Goal: Book appointment/travel/reservation

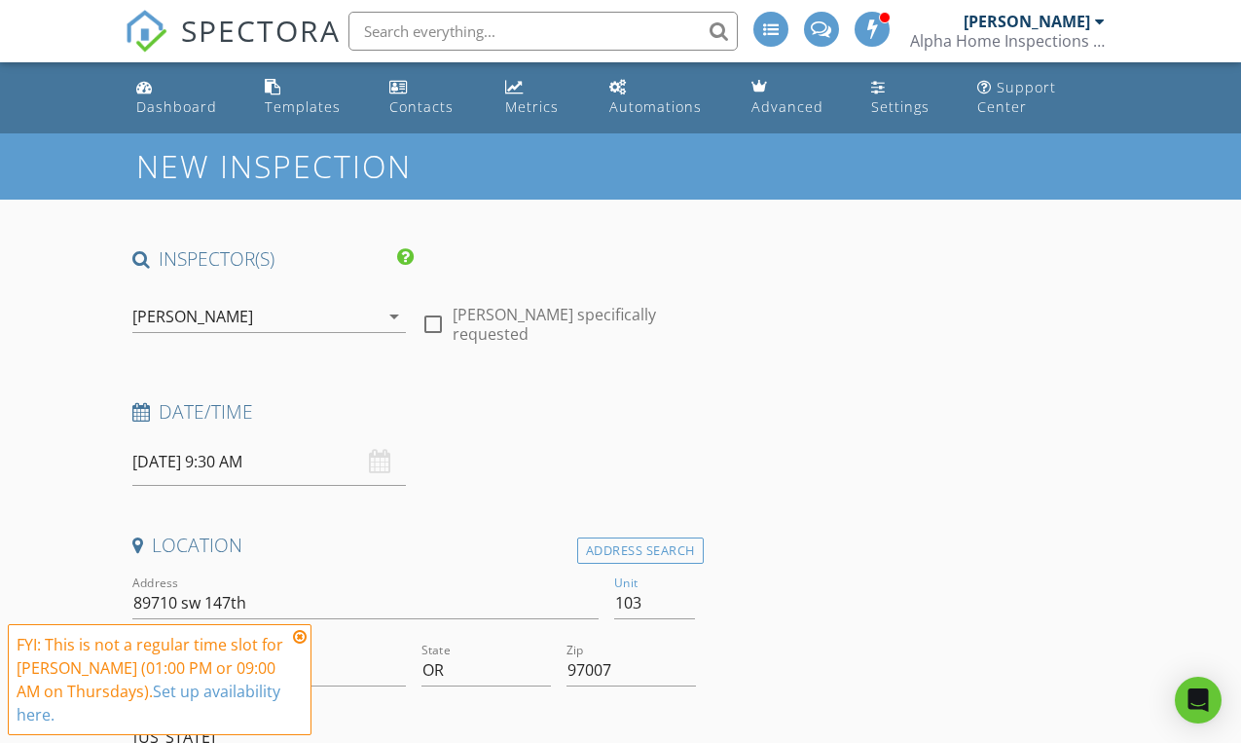
scroll to position [280, 0]
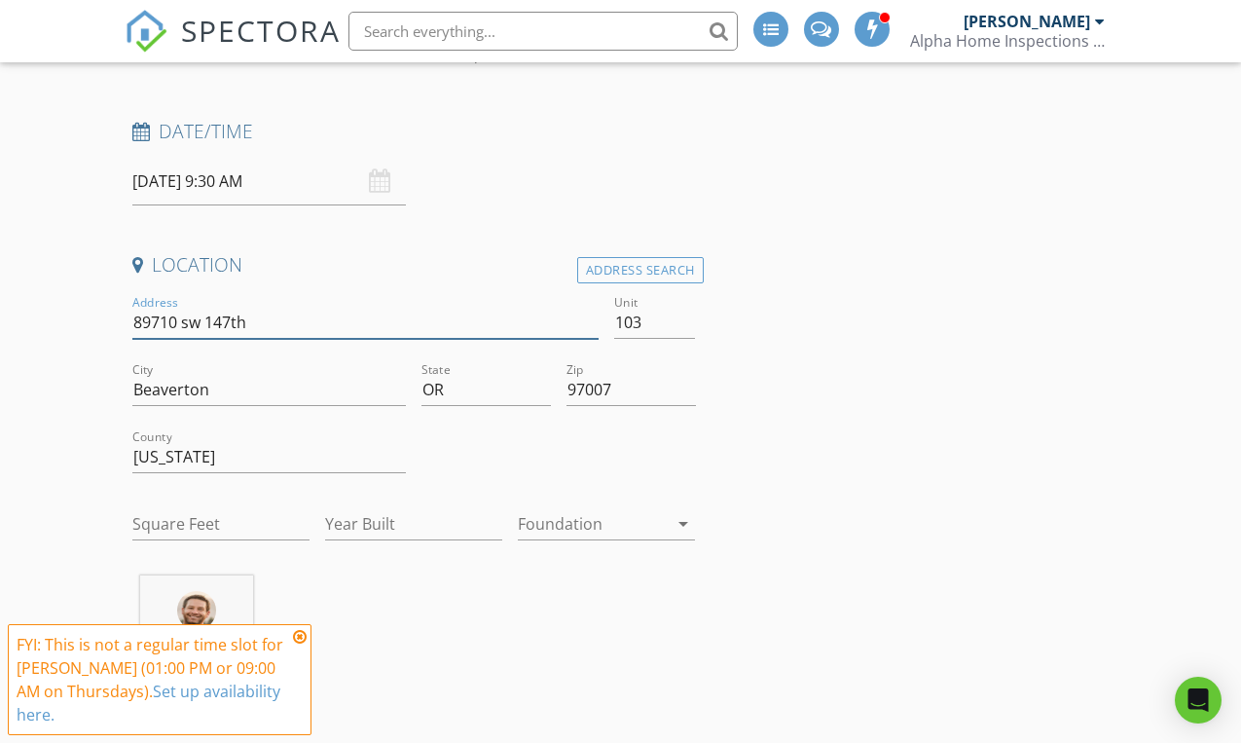
drag, startPoint x: 265, startPoint y: 326, endPoint x: 94, endPoint y: 320, distance: 170.4
click at [132, 320] on input "89710 sw 147th" at bounding box center [365, 323] width 467 height 32
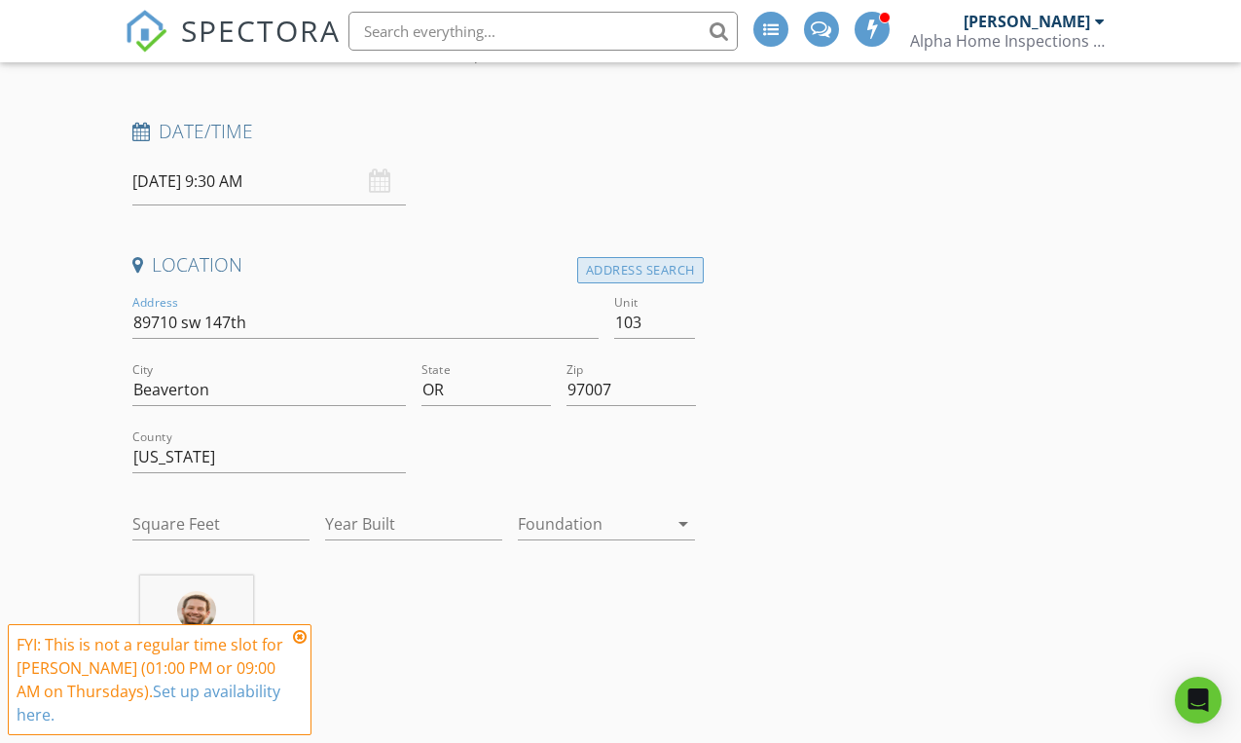
click at [599, 262] on div "Address Search" at bounding box center [640, 270] width 127 height 26
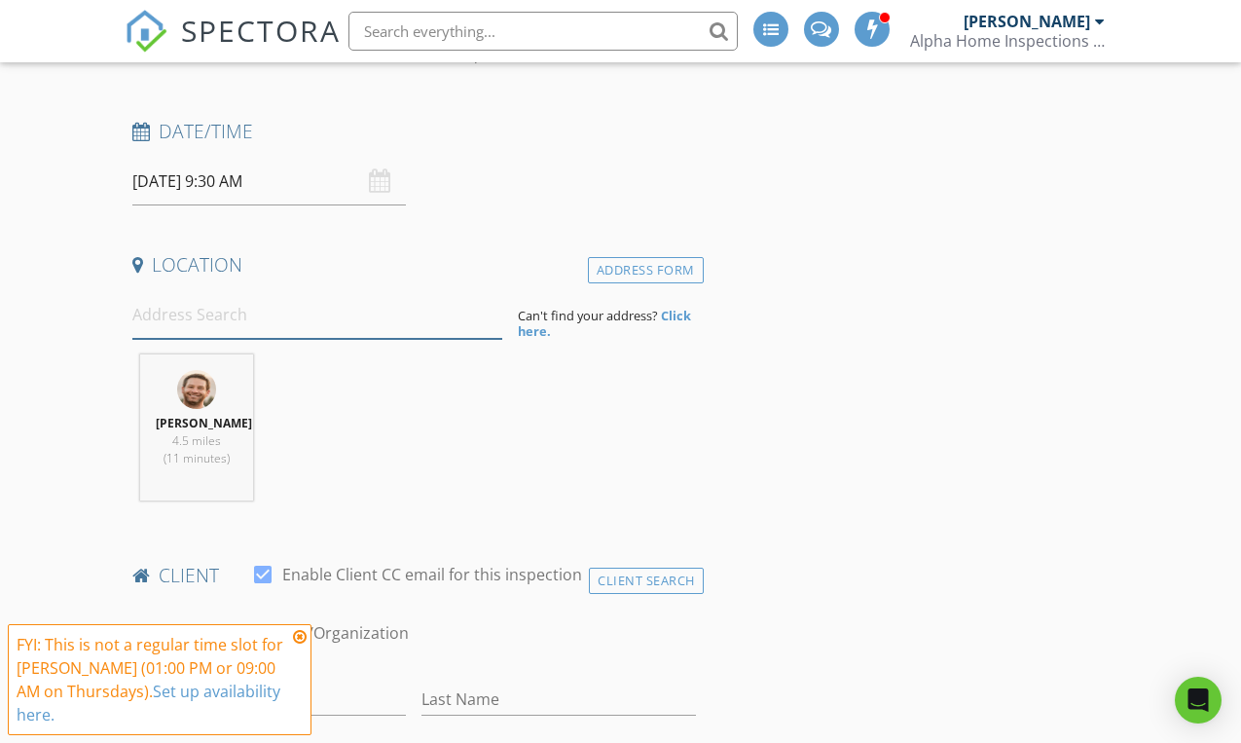
click at [200, 327] on input at bounding box center [317, 315] width 371 height 48
type input "8710 Southwest 147th Terrace, Beaverton, OR, USA"
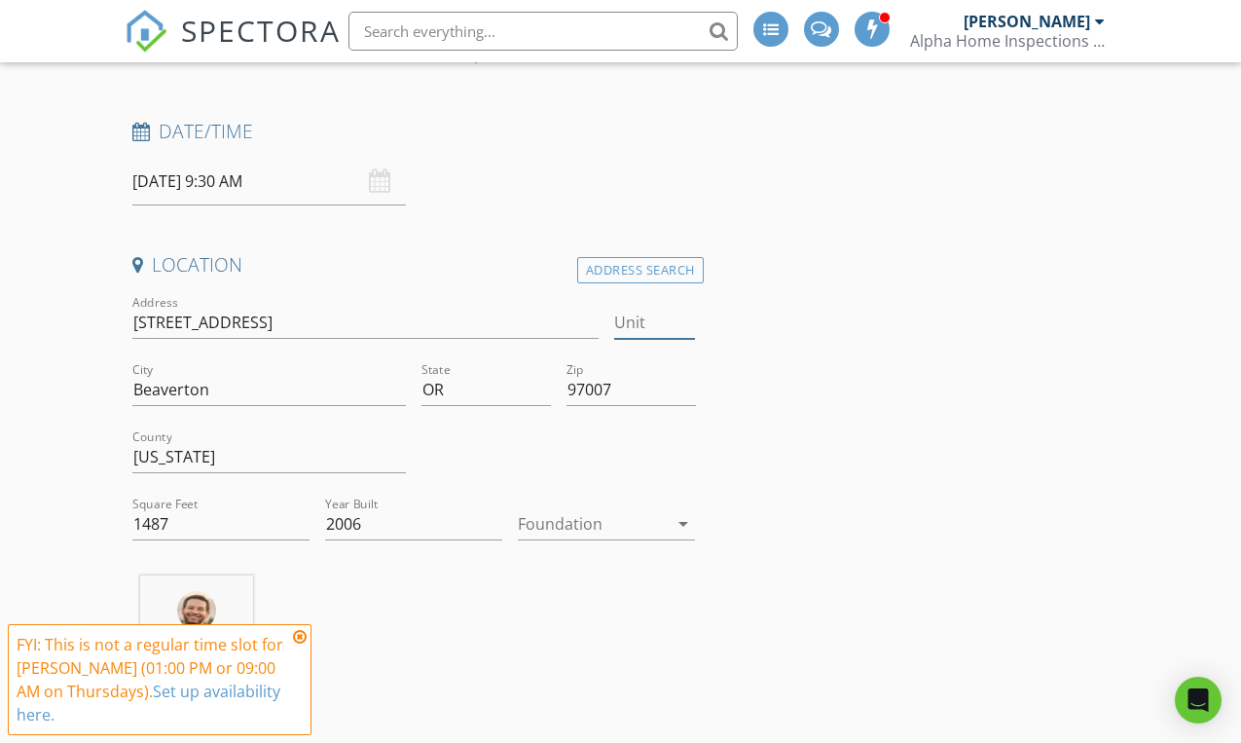
click at [650, 325] on input "Unit" at bounding box center [654, 323] width 81 height 32
type input "104"
click at [242, 521] on input "Square Feet" at bounding box center [220, 524] width 177 height 32
type input "1487"
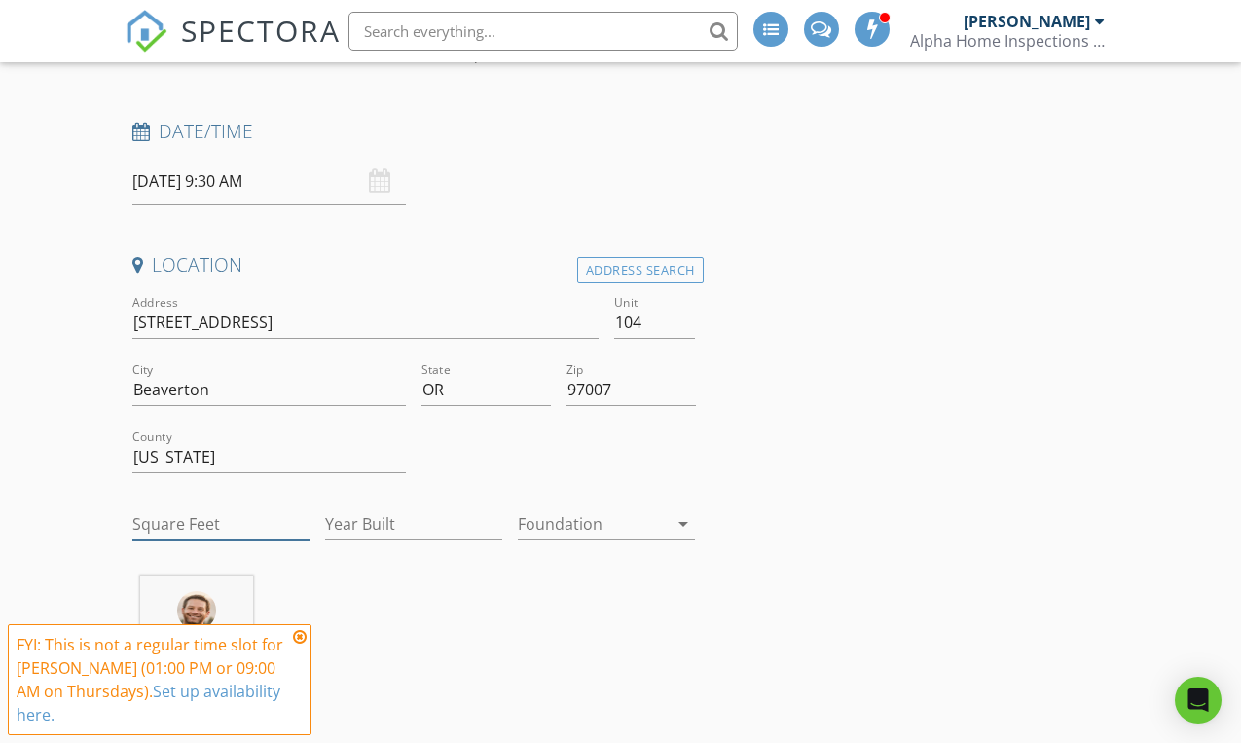
type input "2006"
type input "1431"
click at [692, 525] on icon "arrow_drop_down" at bounding box center [682, 523] width 23 height 23
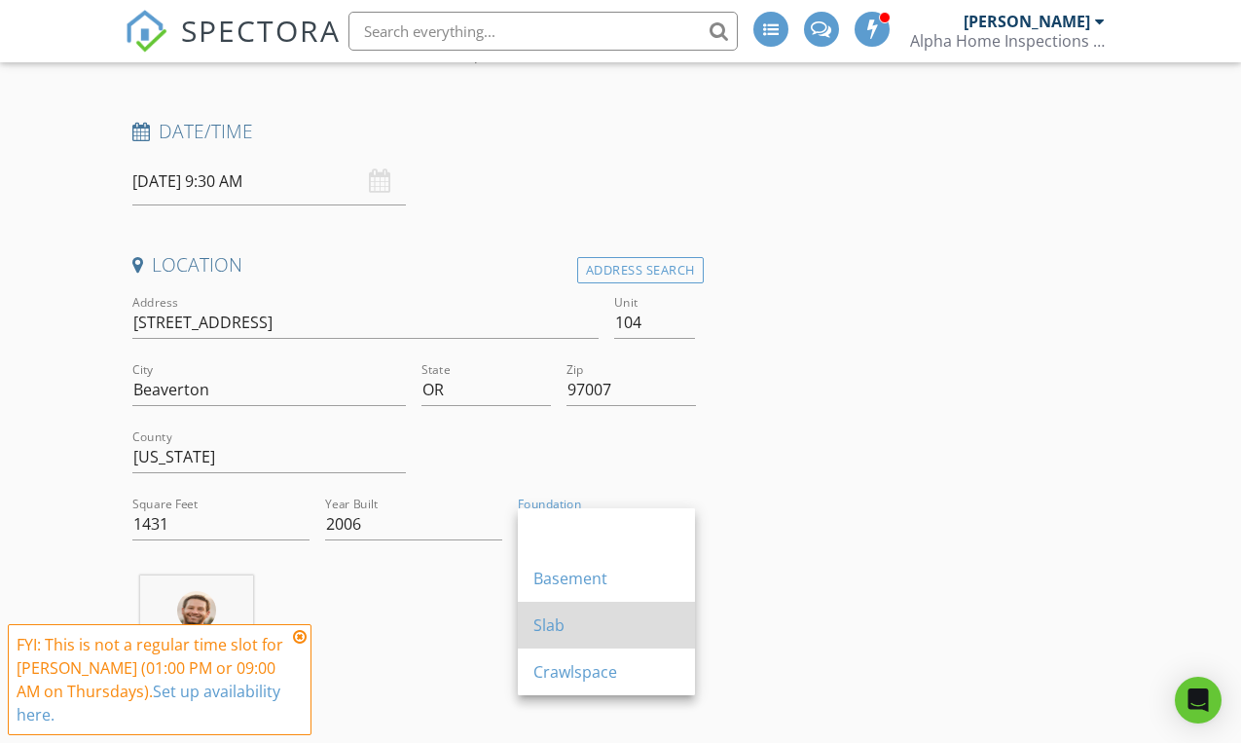
click at [574, 645] on div "Slab" at bounding box center [606, 624] width 146 height 47
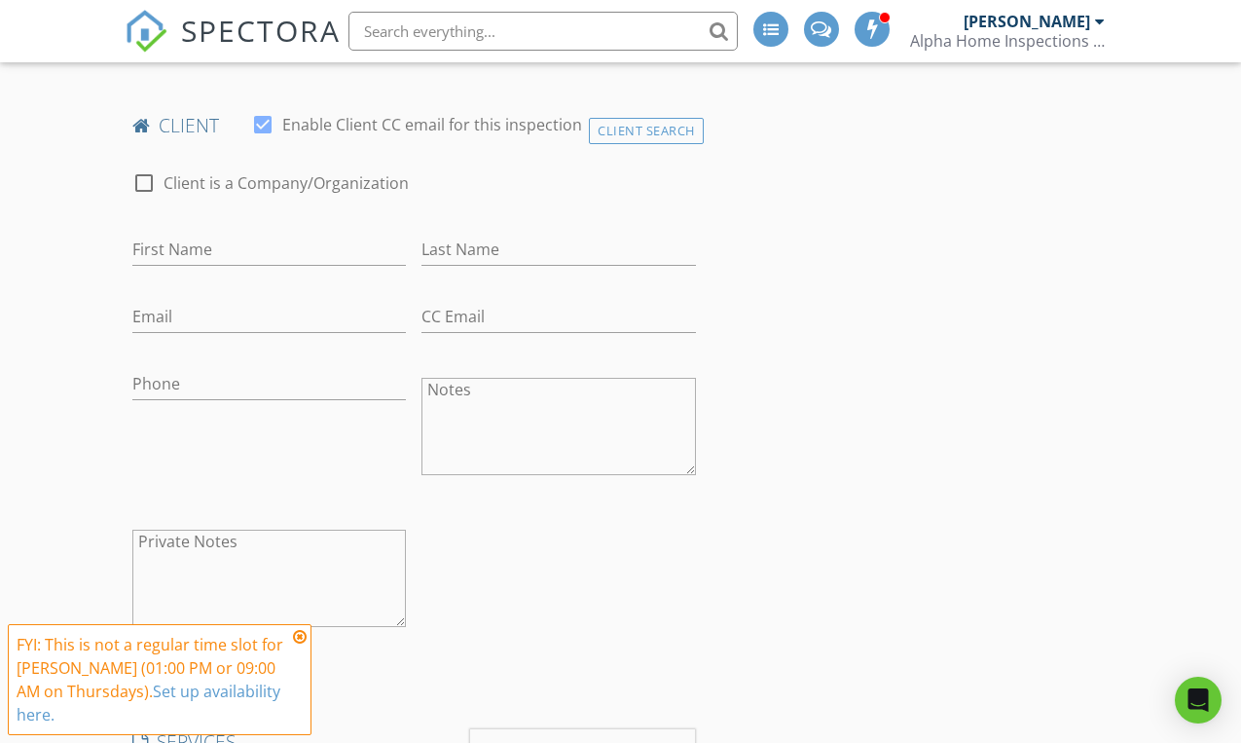
scroll to position [956, 0]
click at [211, 246] on input "First Name" at bounding box center [269, 245] width 274 height 32
type input "[PERSON_NAME]"
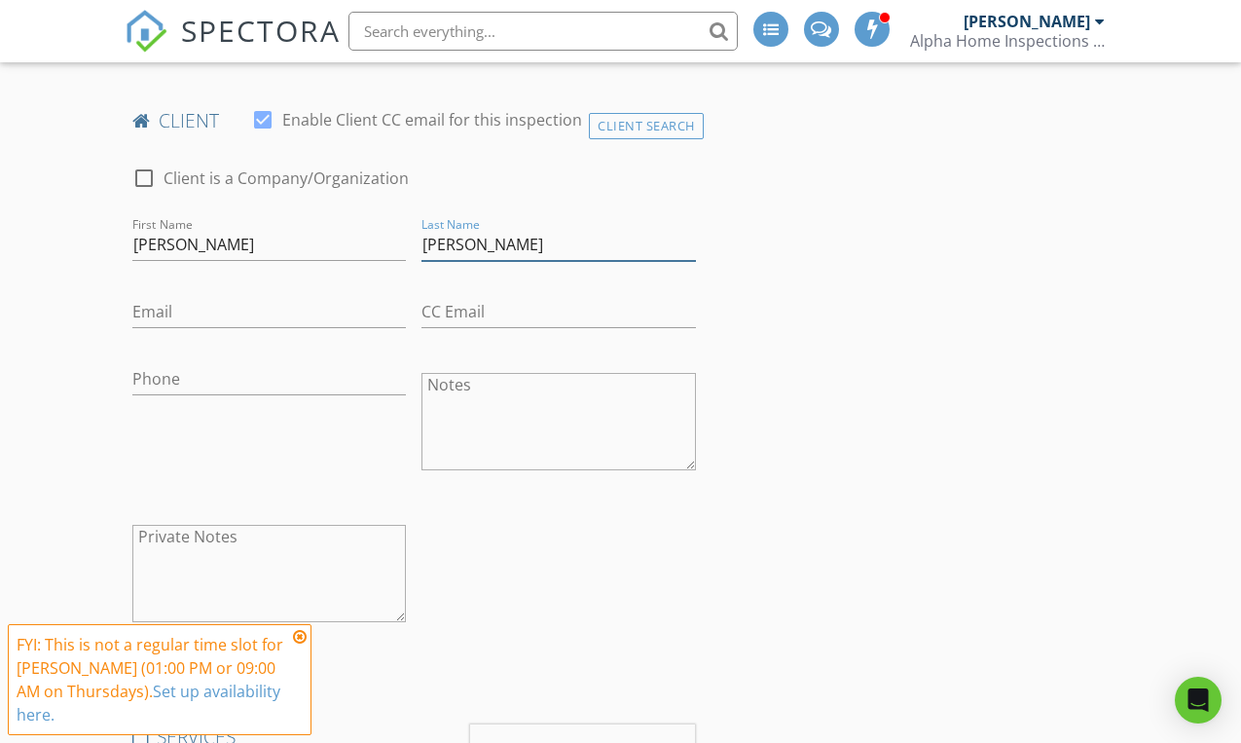
type input "[PERSON_NAME]"
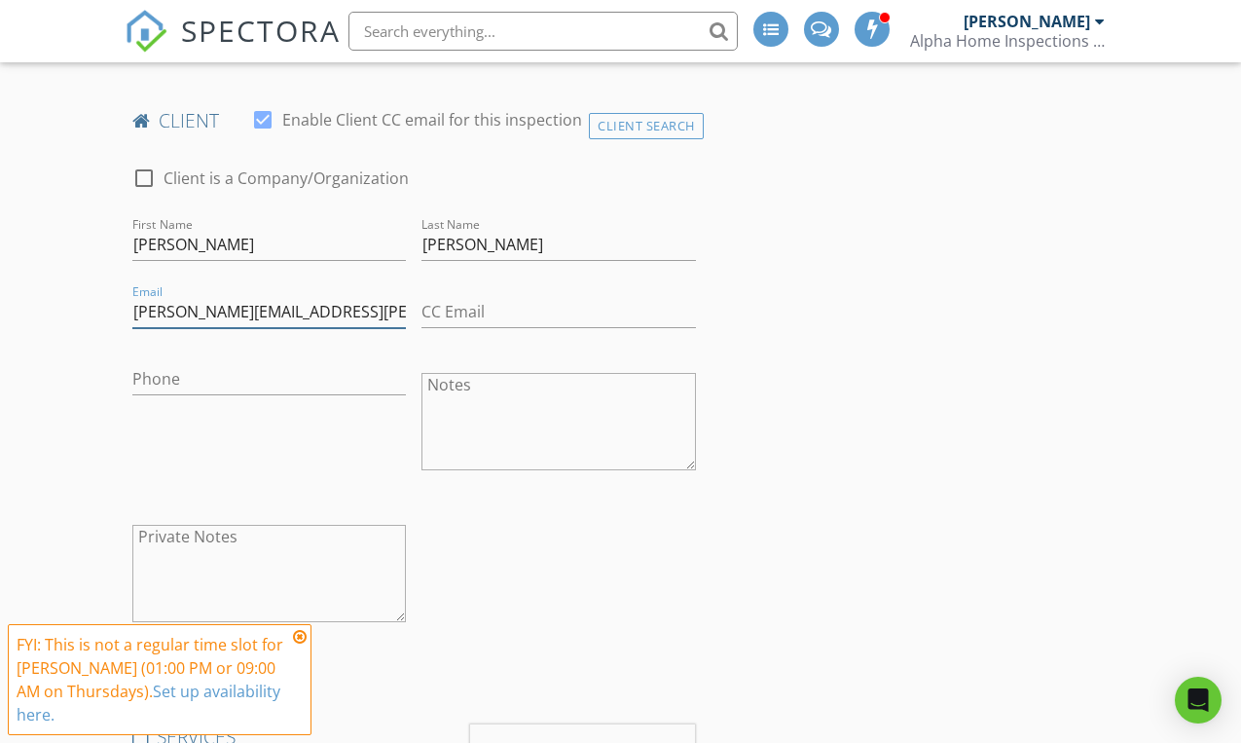
type input "cindy.tavera@yahoo.com"
click at [195, 375] on input "Phone" at bounding box center [269, 379] width 274 height 32
type input "503-490-1610"
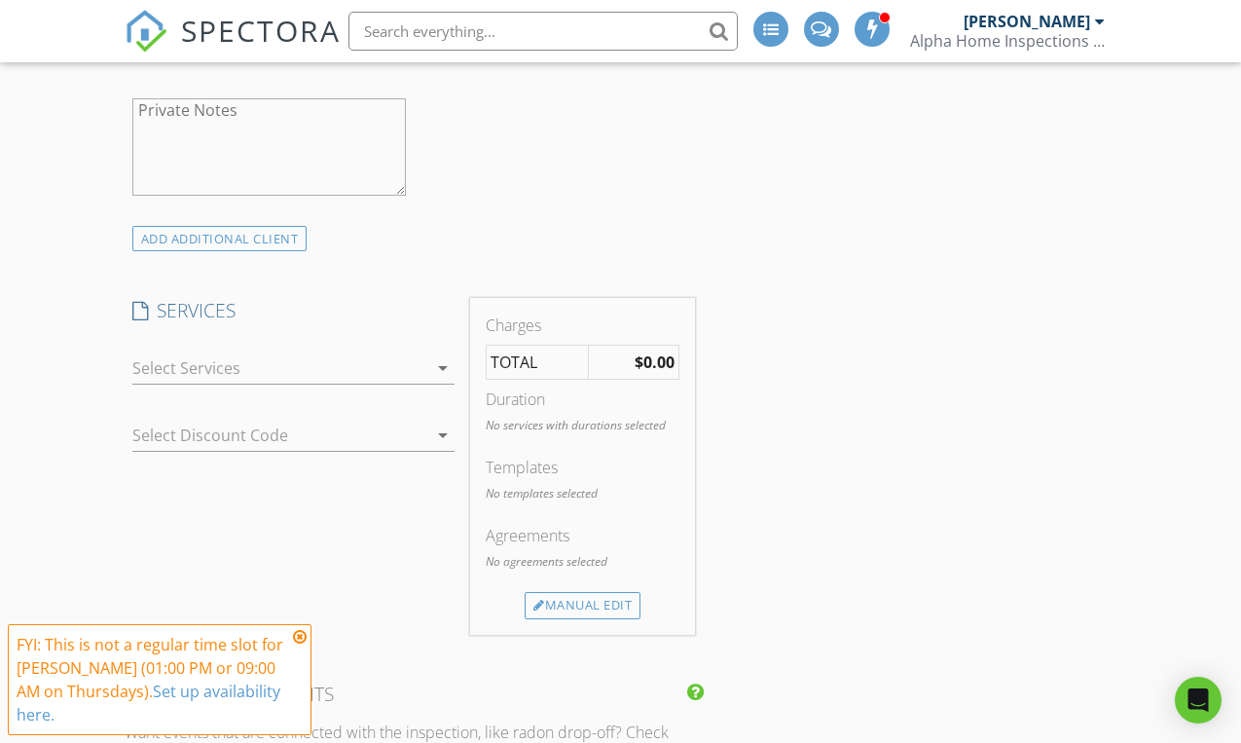
scroll to position [1399, 0]
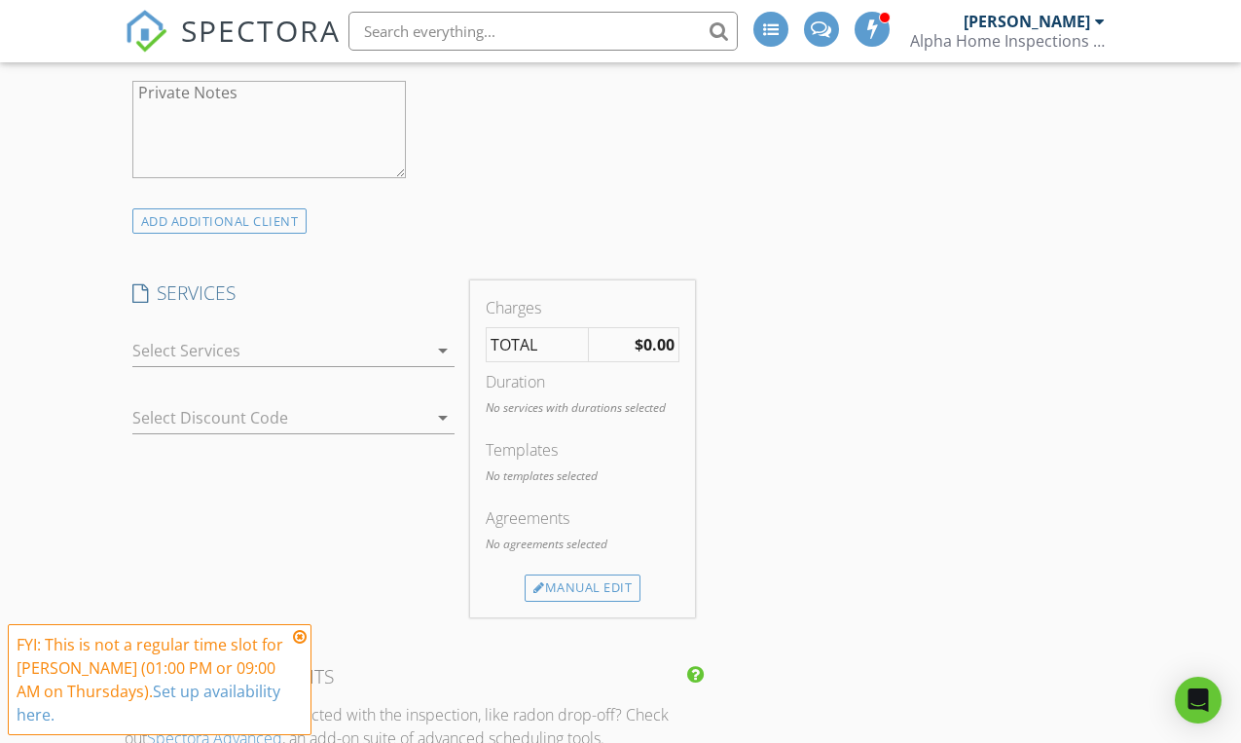
click at [435, 346] on icon "arrow_drop_down" at bounding box center [442, 350] width 23 height 23
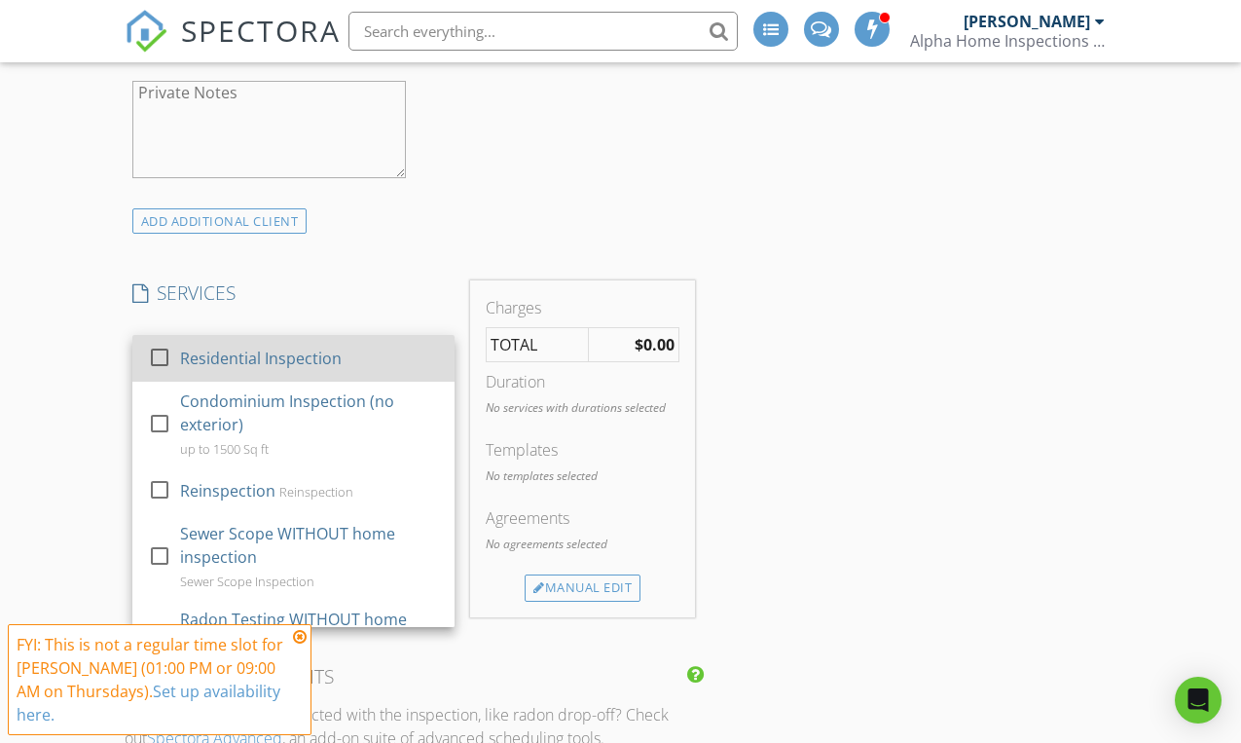
click at [169, 354] on div at bounding box center [159, 357] width 33 height 33
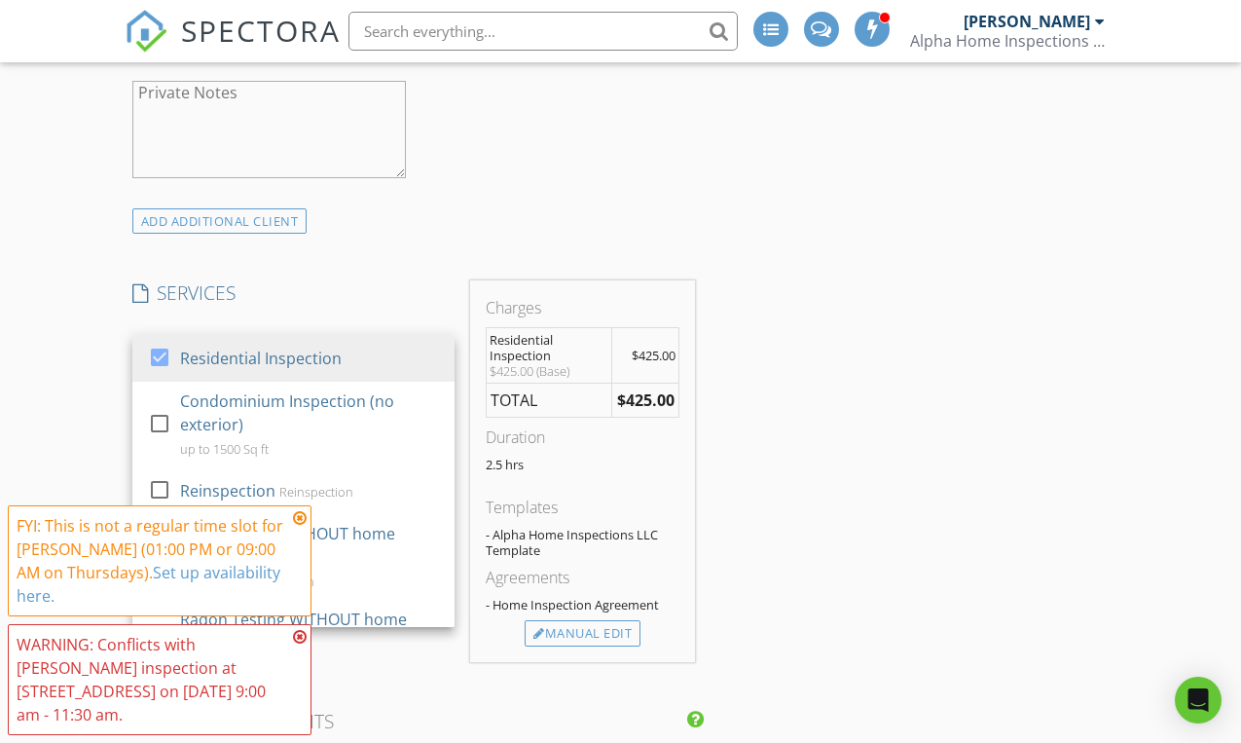
click at [113, 401] on div "New Inspection INSPECTOR(S) check_box Kevin Dykes PRIMARY Kevin Dykes arrow_dro…" at bounding box center [620, 557] width 1241 height 3647
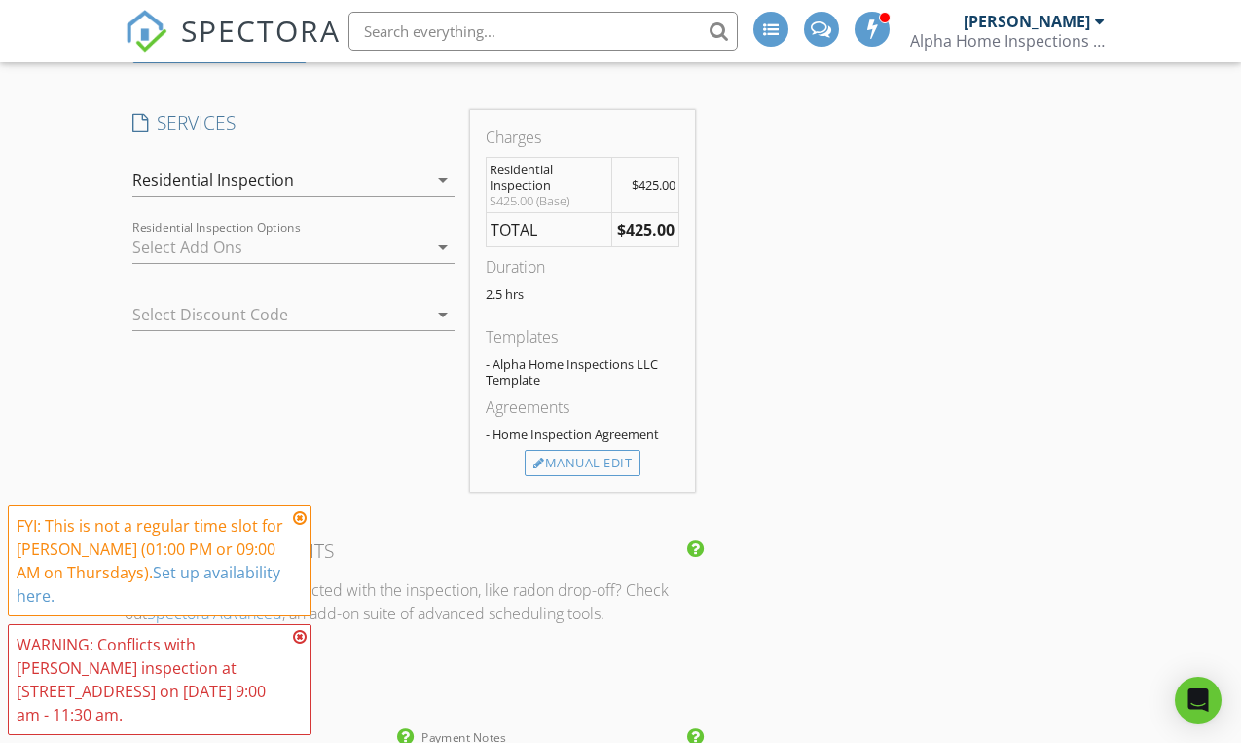
scroll to position [1571, 0]
click at [440, 253] on icon "arrow_drop_down" at bounding box center [442, 246] width 23 height 23
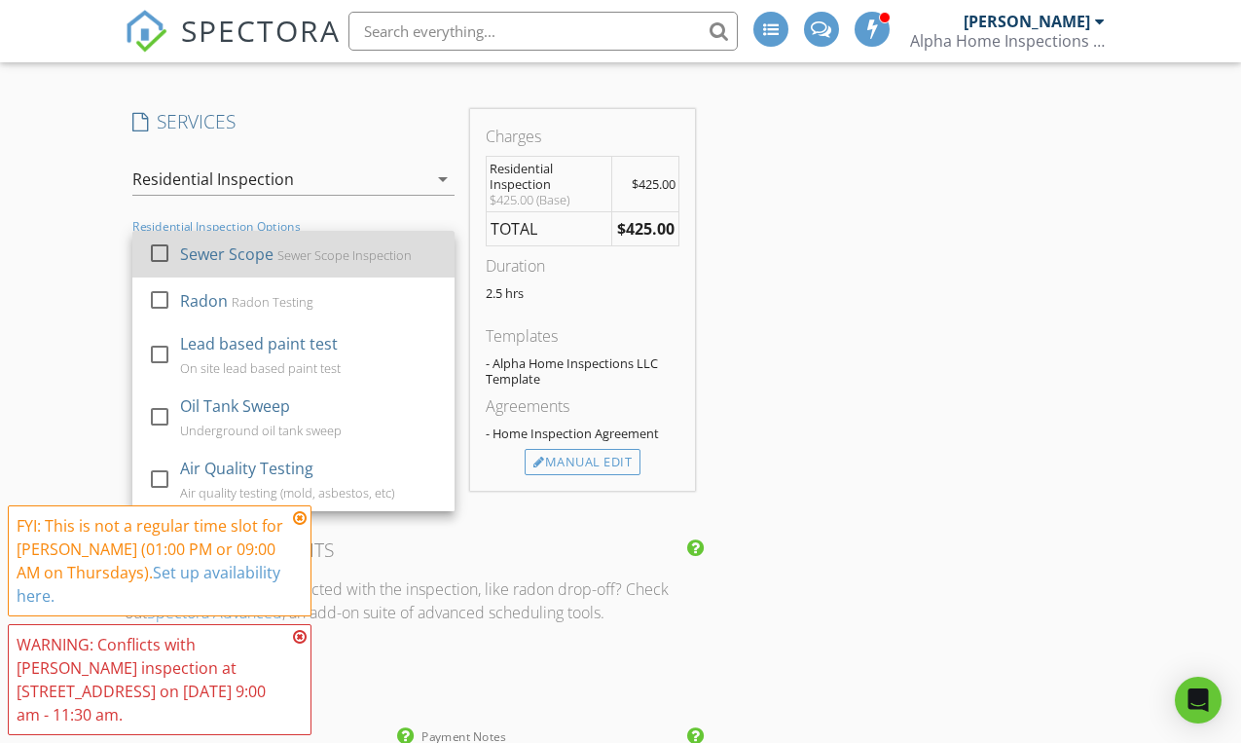
click at [158, 253] on div at bounding box center [159, 252] width 33 height 33
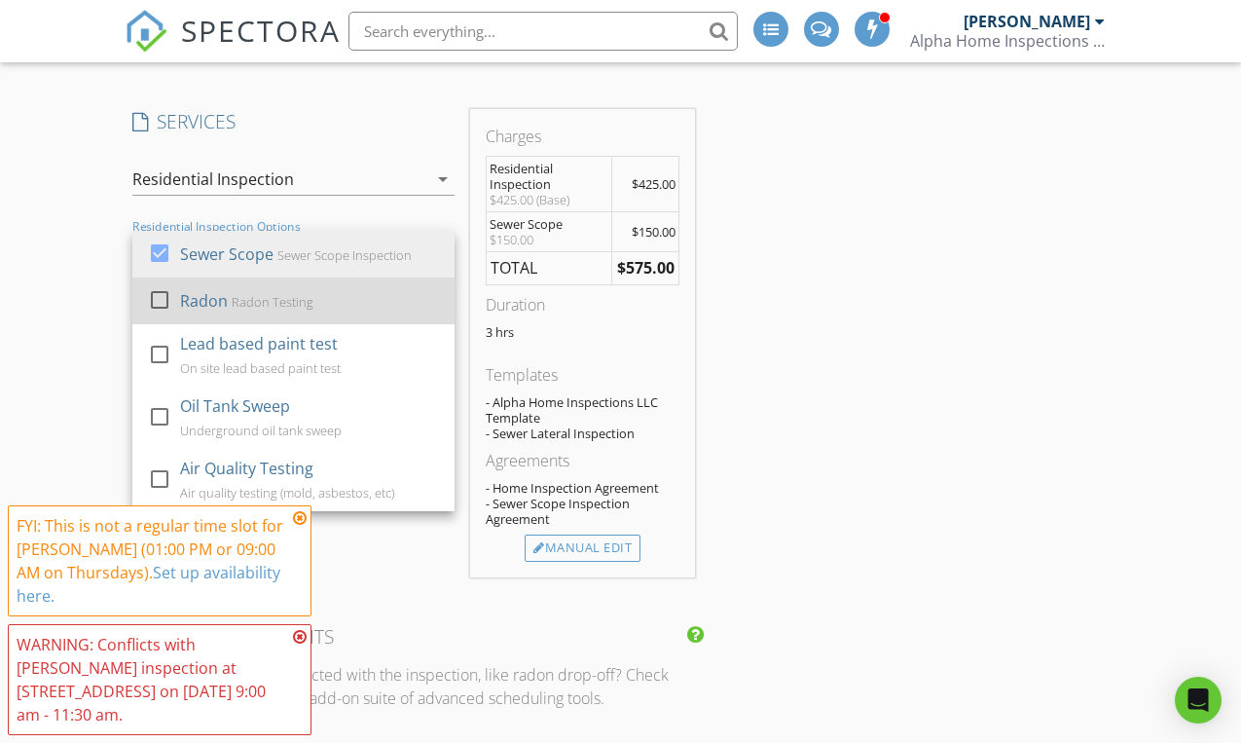
click at [159, 290] on div at bounding box center [159, 299] width 33 height 33
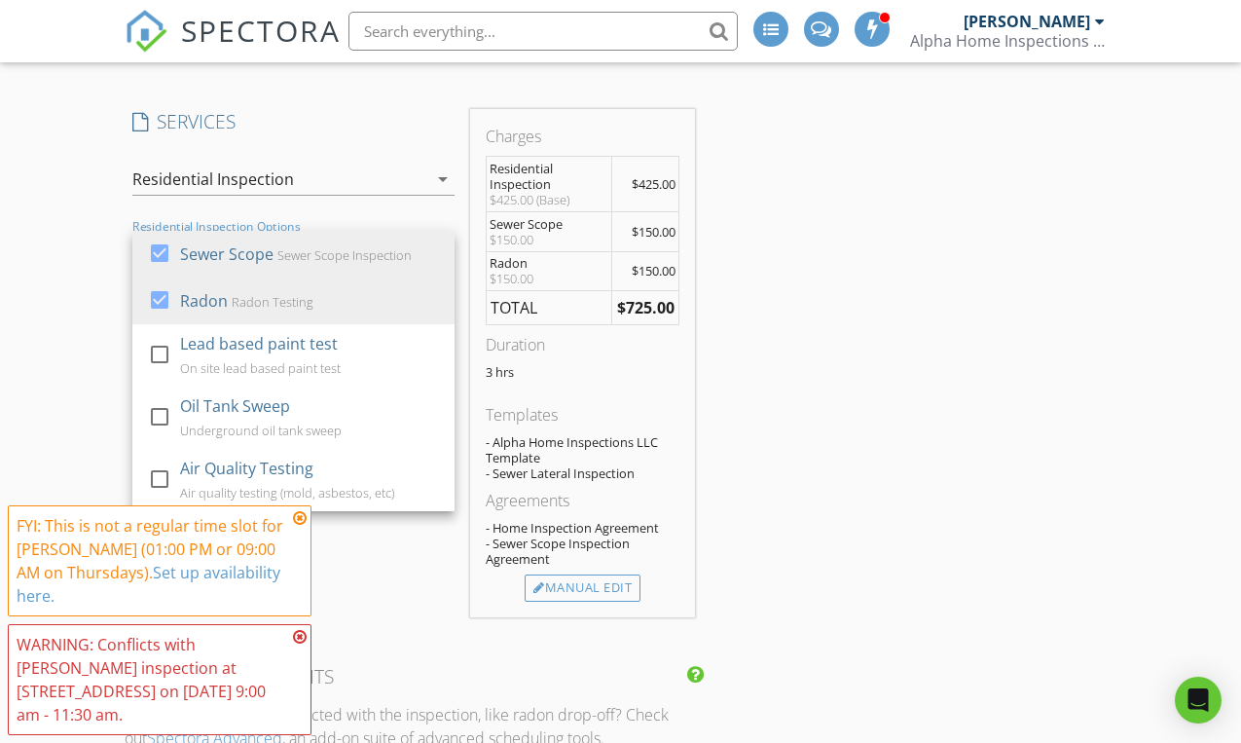
click at [97, 345] on div "New Inspection INSPECTOR(S) check_box Kevin Dykes PRIMARY Kevin Dykes arrow_dro…" at bounding box center [620, 449] width 1241 height 3773
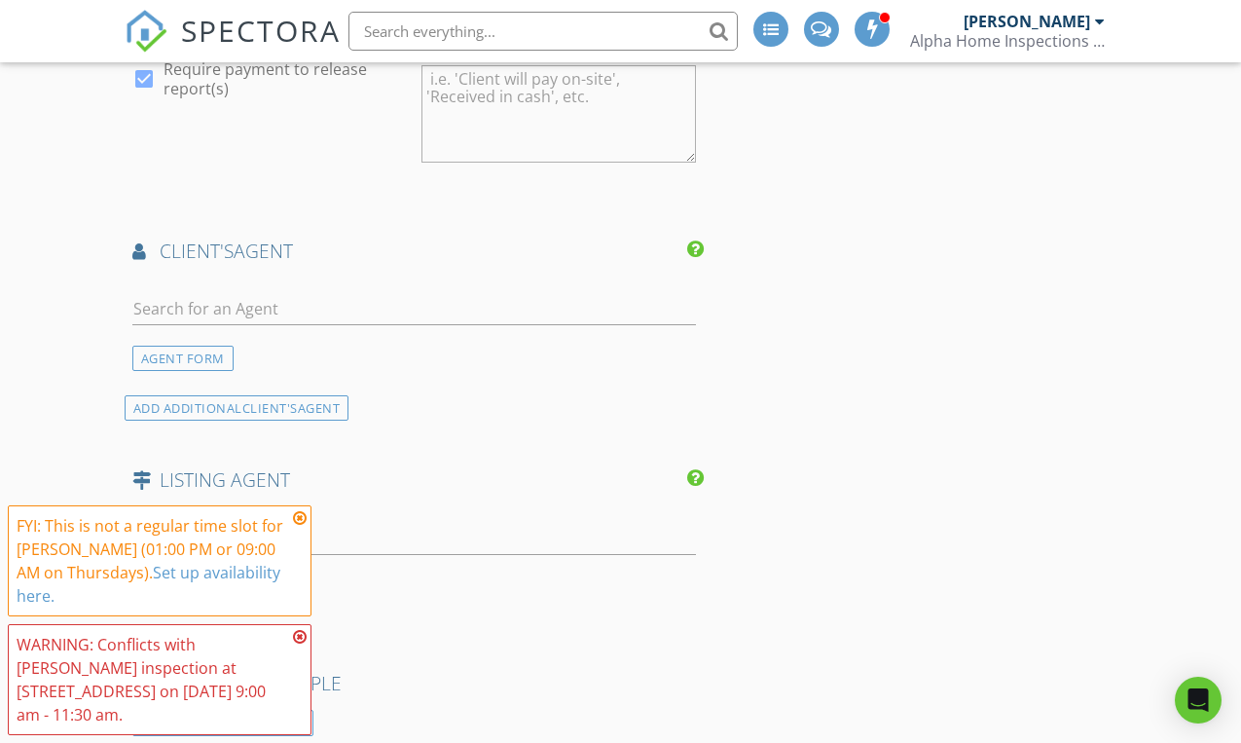
scroll to position [2383, 0]
click at [187, 303] on input "text" at bounding box center [413, 307] width 563 height 32
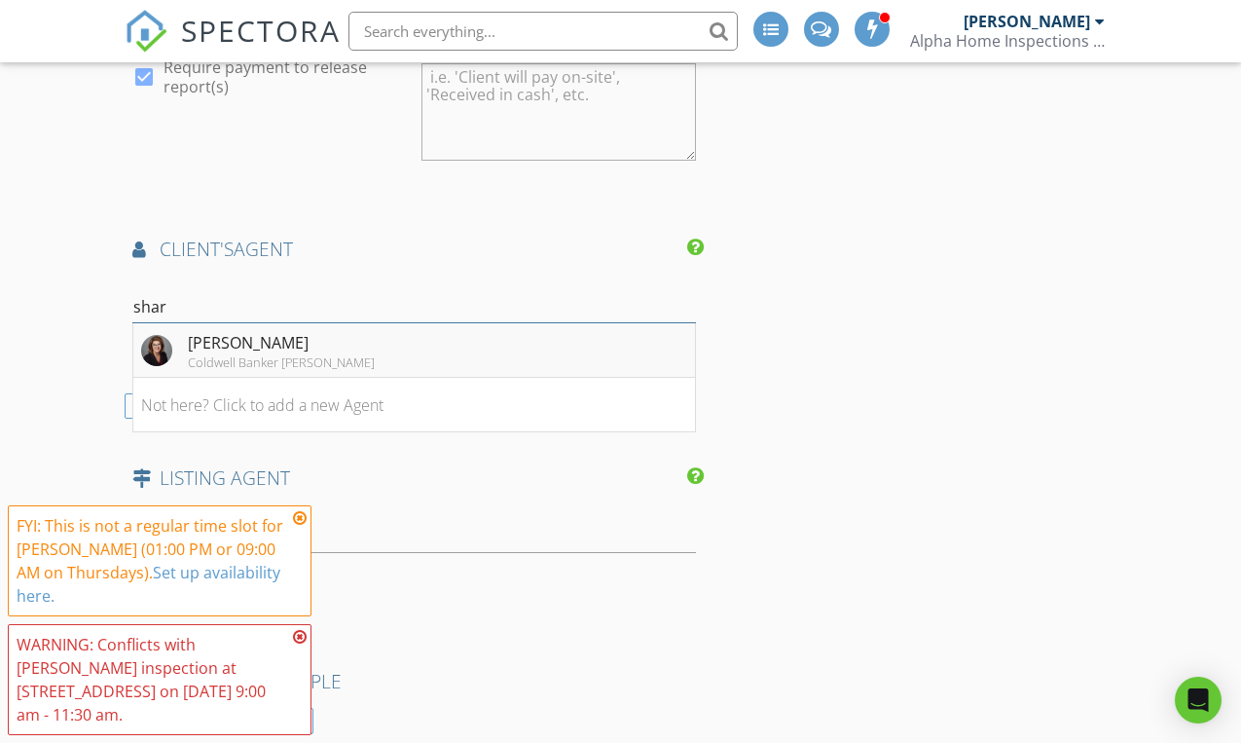
type input "shar"
click at [255, 351] on div "Sharon Fleming" at bounding box center [281, 342] width 187 height 23
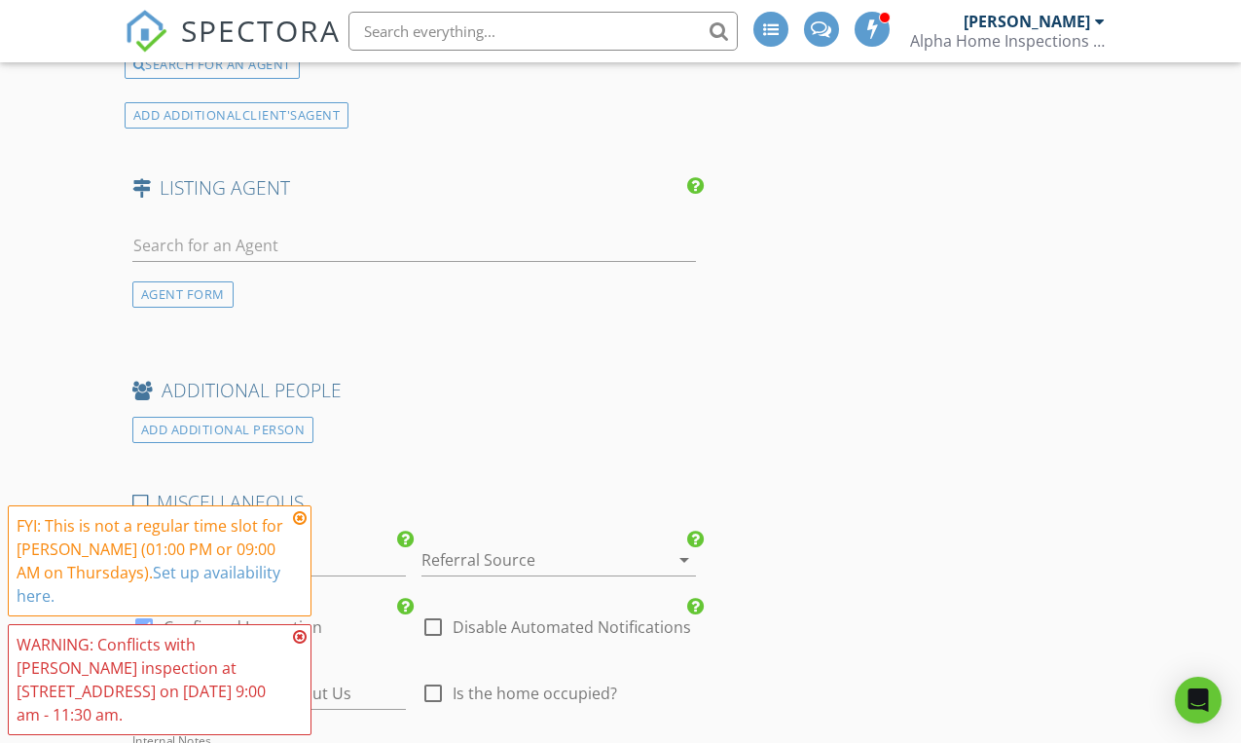
scroll to position [3120, 0]
click at [199, 292] on div "AGENT FORM" at bounding box center [182, 291] width 101 height 26
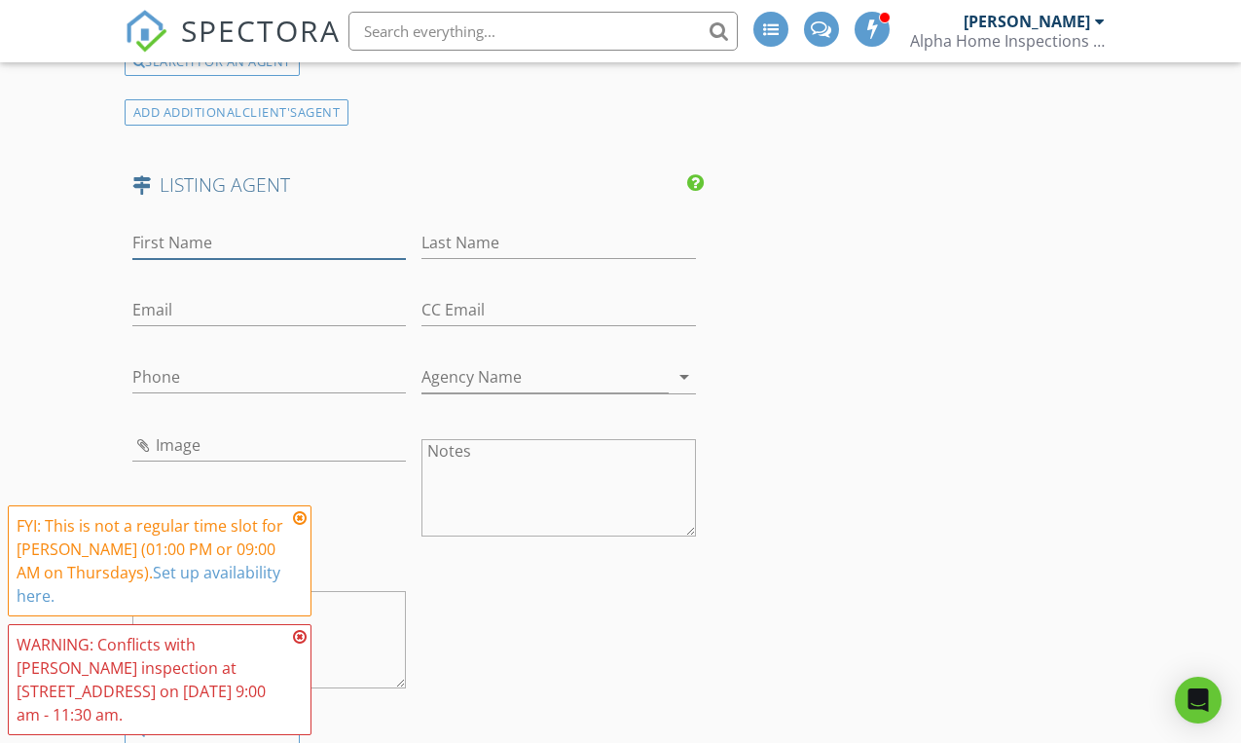
click at [186, 250] on input "First Name" at bounding box center [269, 243] width 274 height 32
type input "Maria"
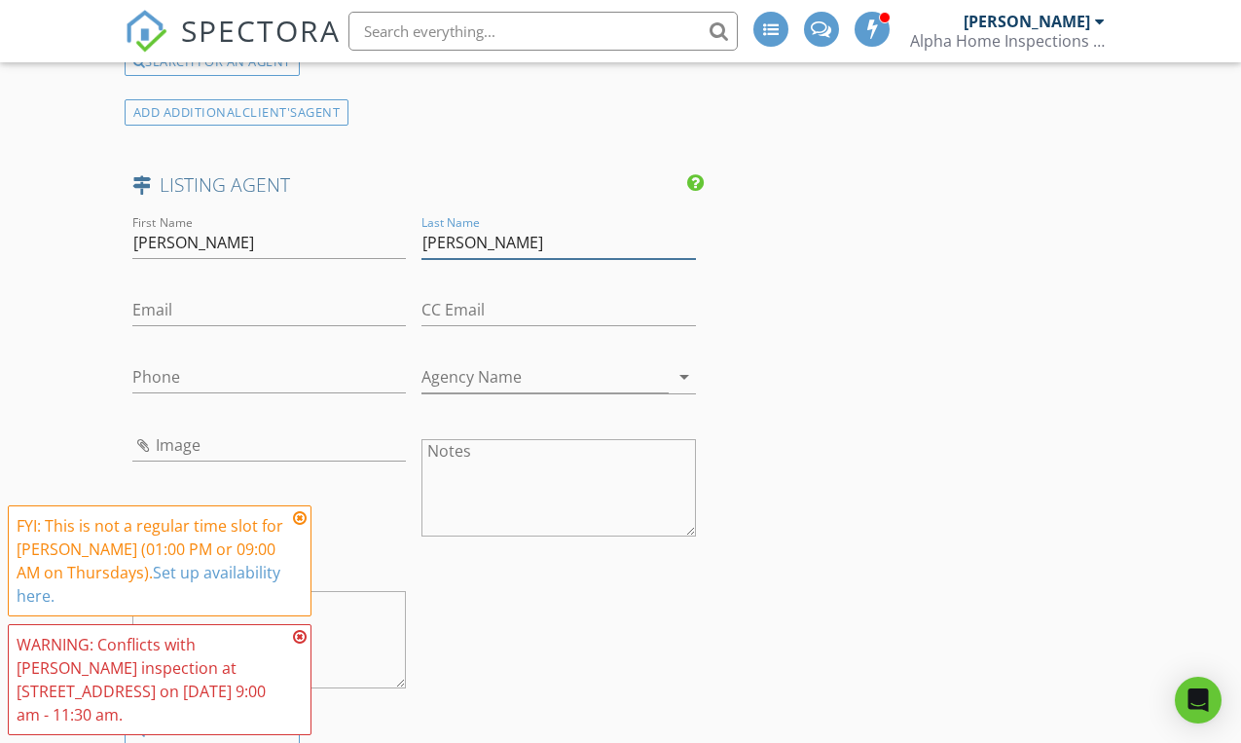
type input "Cerri"
paste input "MARIA@MARIACERRIREALTOR.COM"
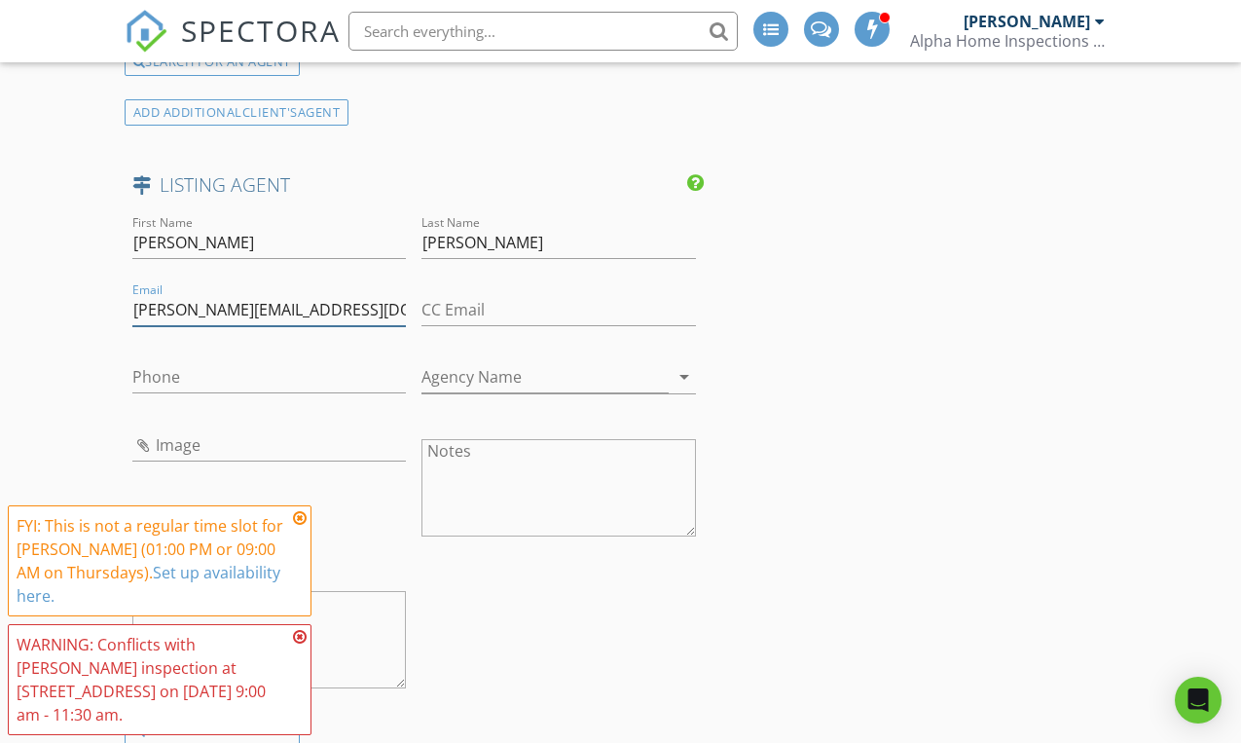
type input "MARIA@MARIACERRIREALTOR.COM"
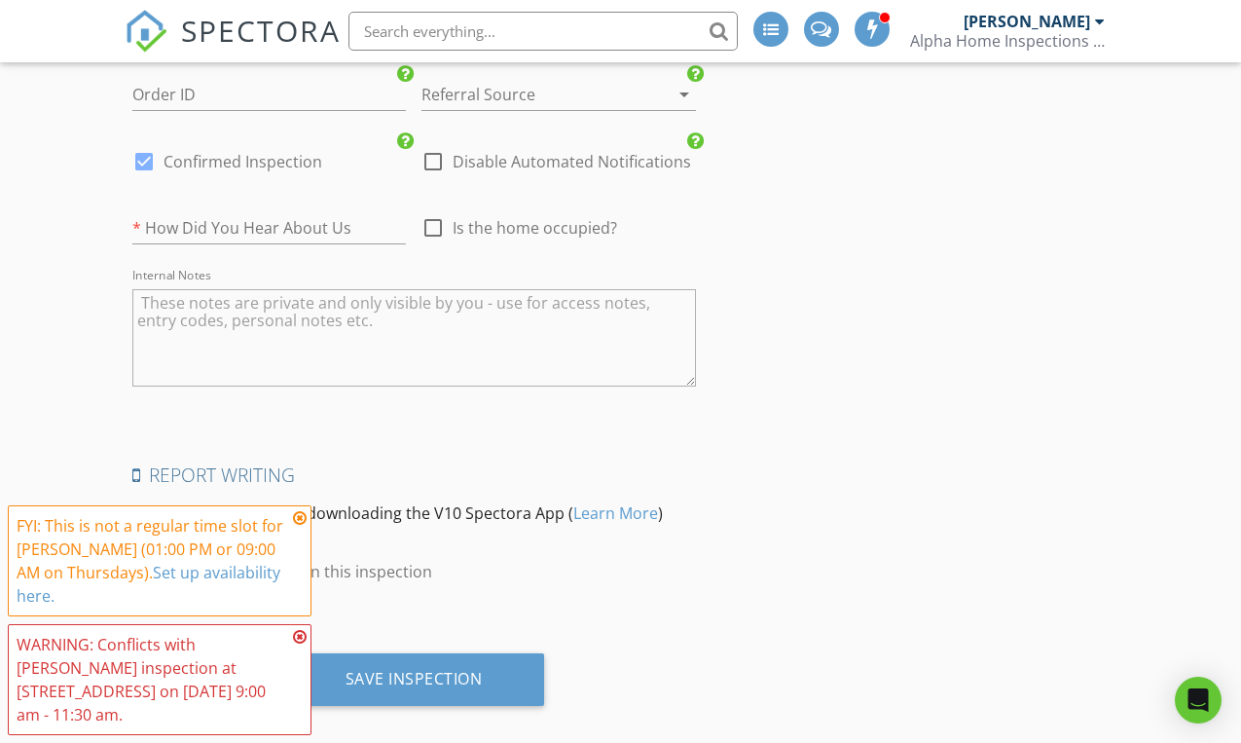
scroll to position [4074, 0]
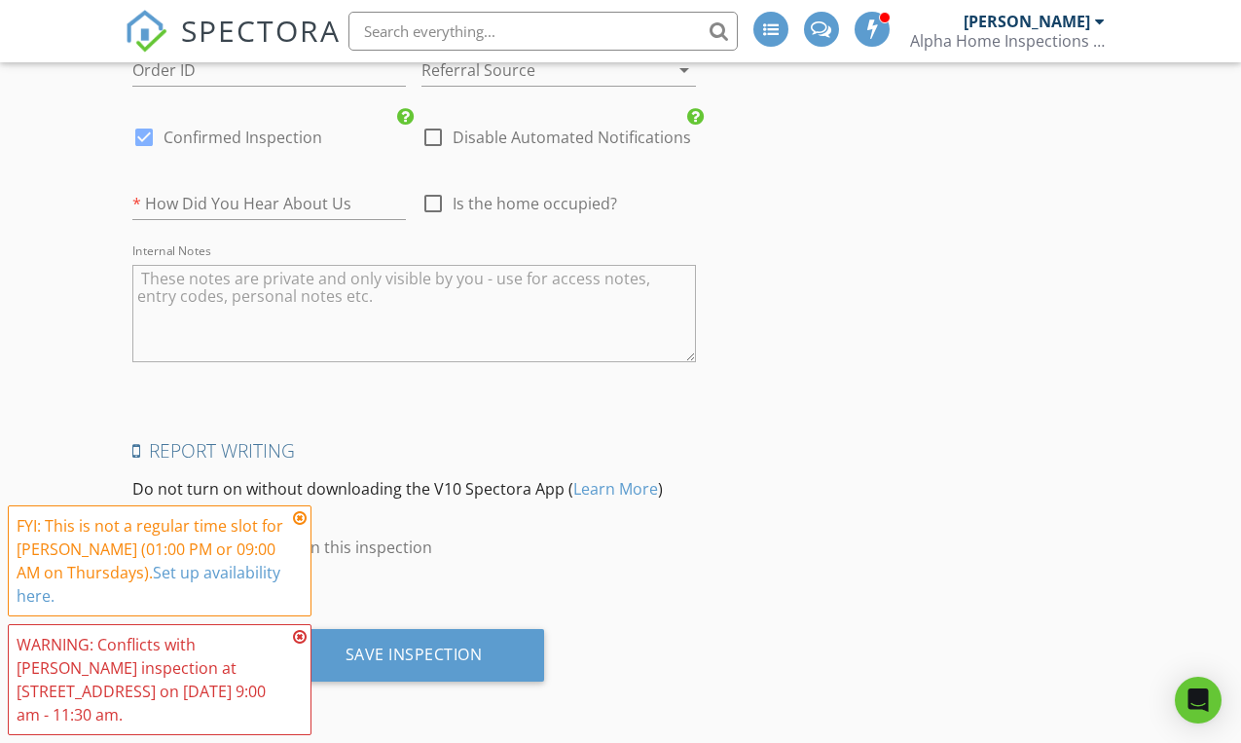
click at [298, 519] on icon at bounding box center [300, 518] width 14 height 16
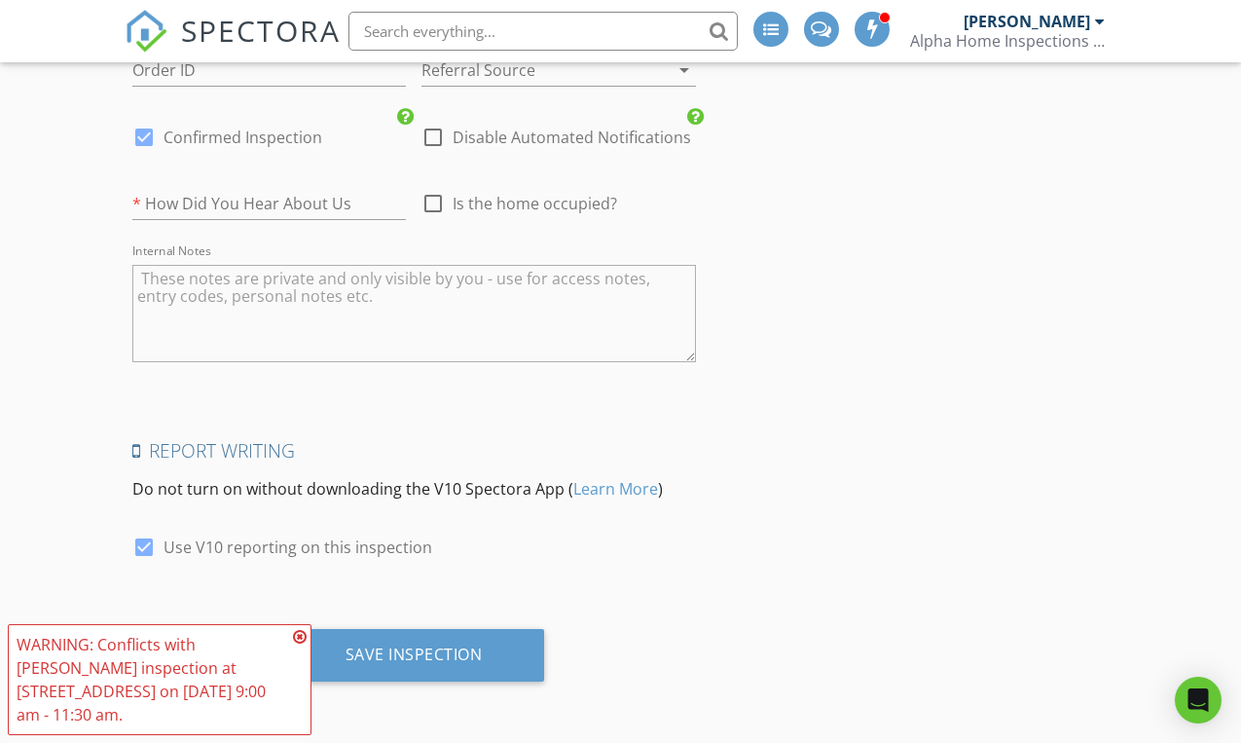
click at [302, 641] on icon at bounding box center [300, 637] width 14 height 16
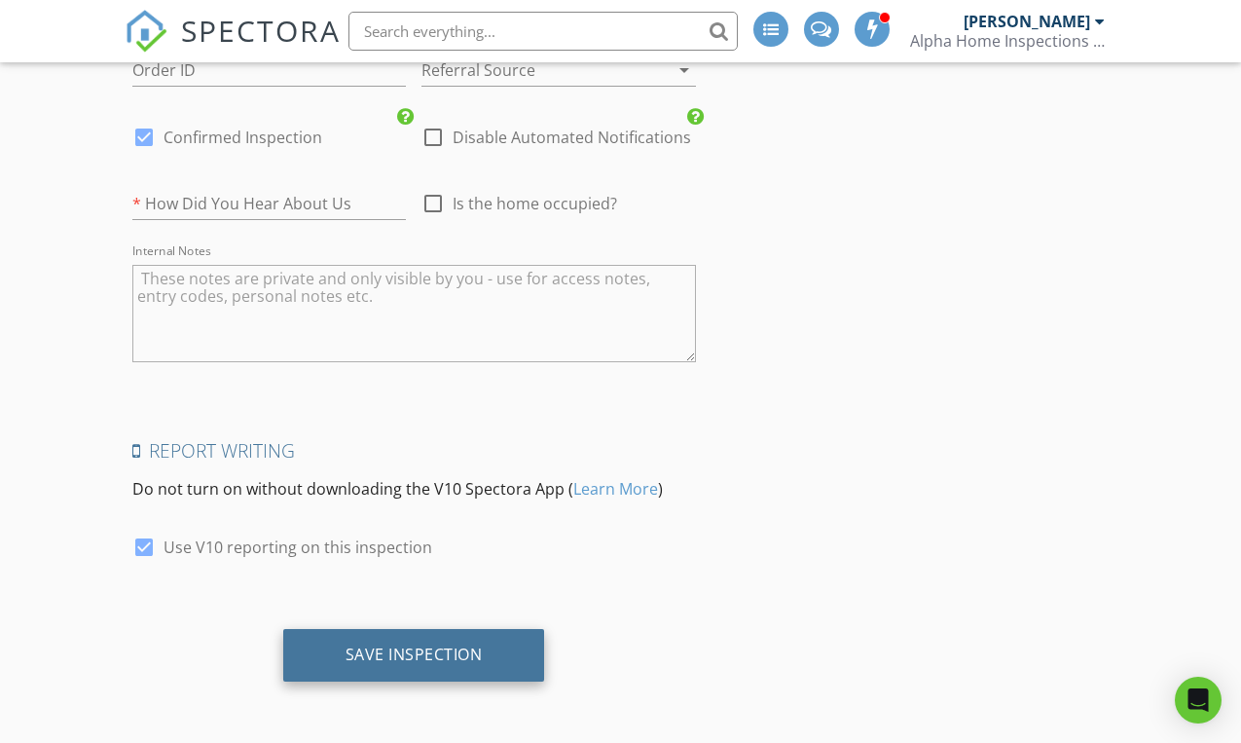
click at [367, 658] on div "Save Inspection" at bounding box center [413, 653] width 137 height 19
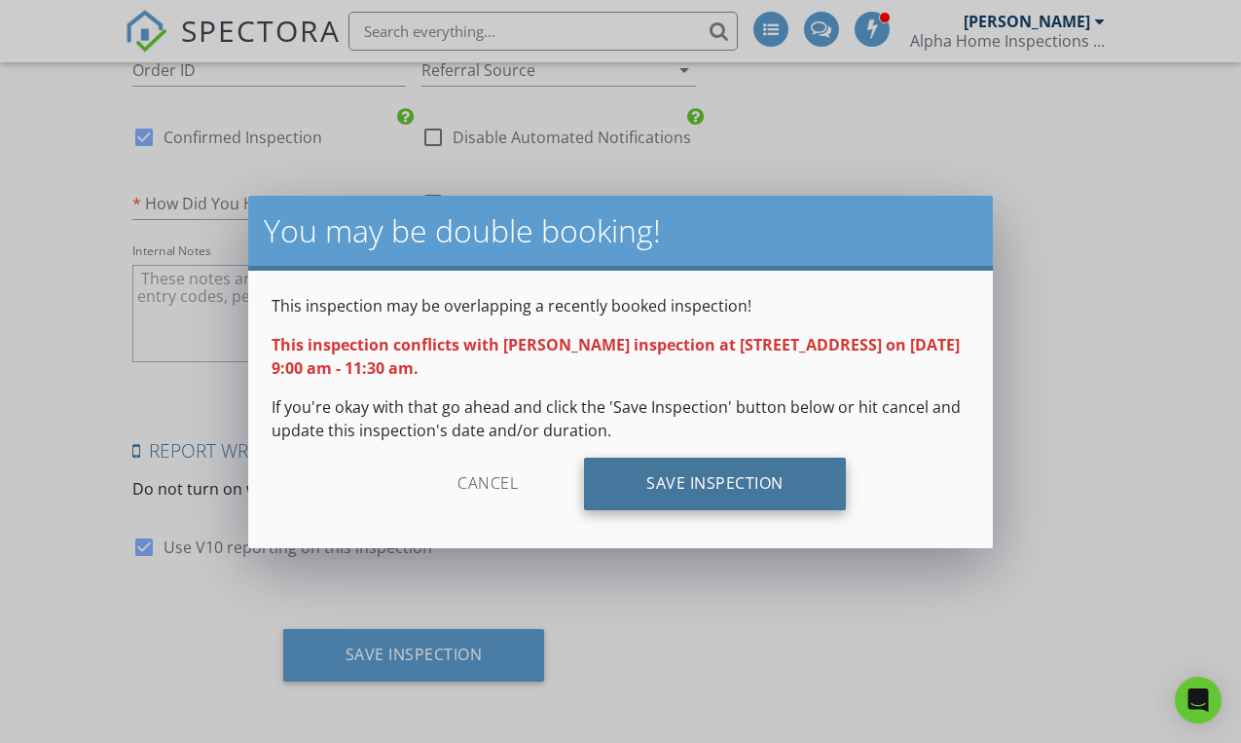
click at [702, 487] on div "Save Inspection" at bounding box center [715, 483] width 262 height 53
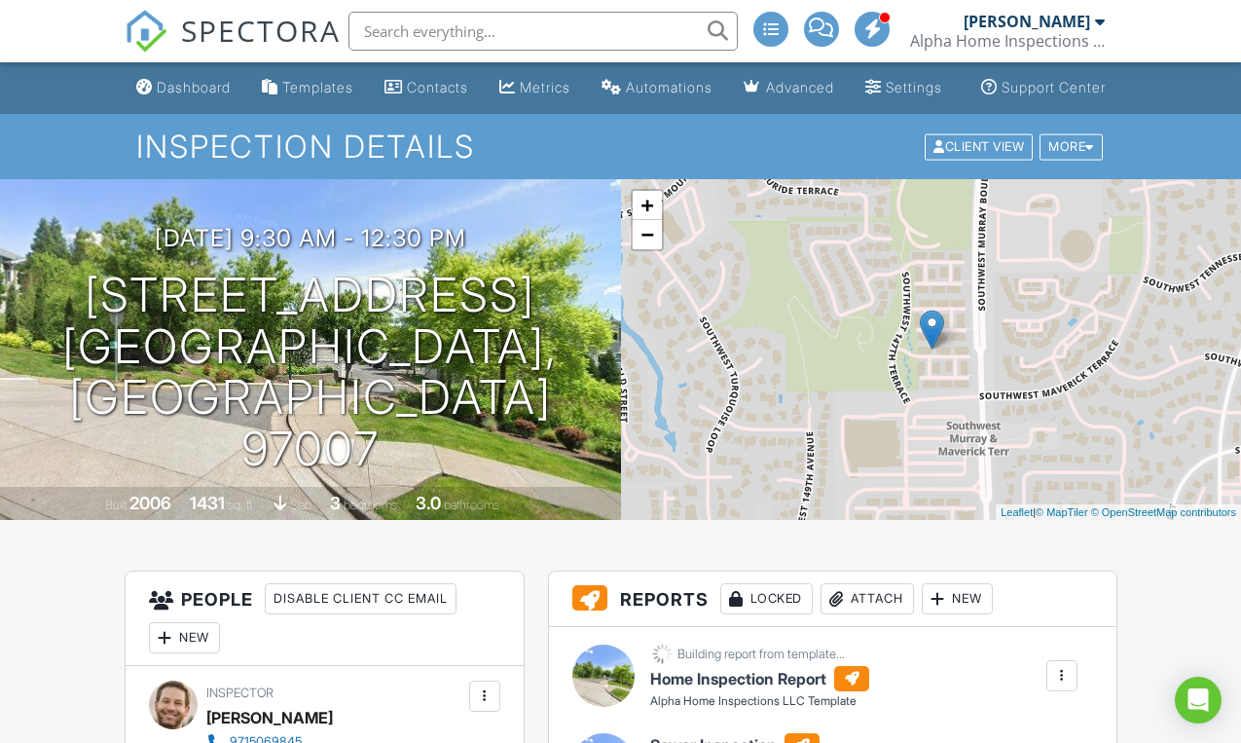
click at [151, 41] on img at bounding box center [146, 31] width 43 height 43
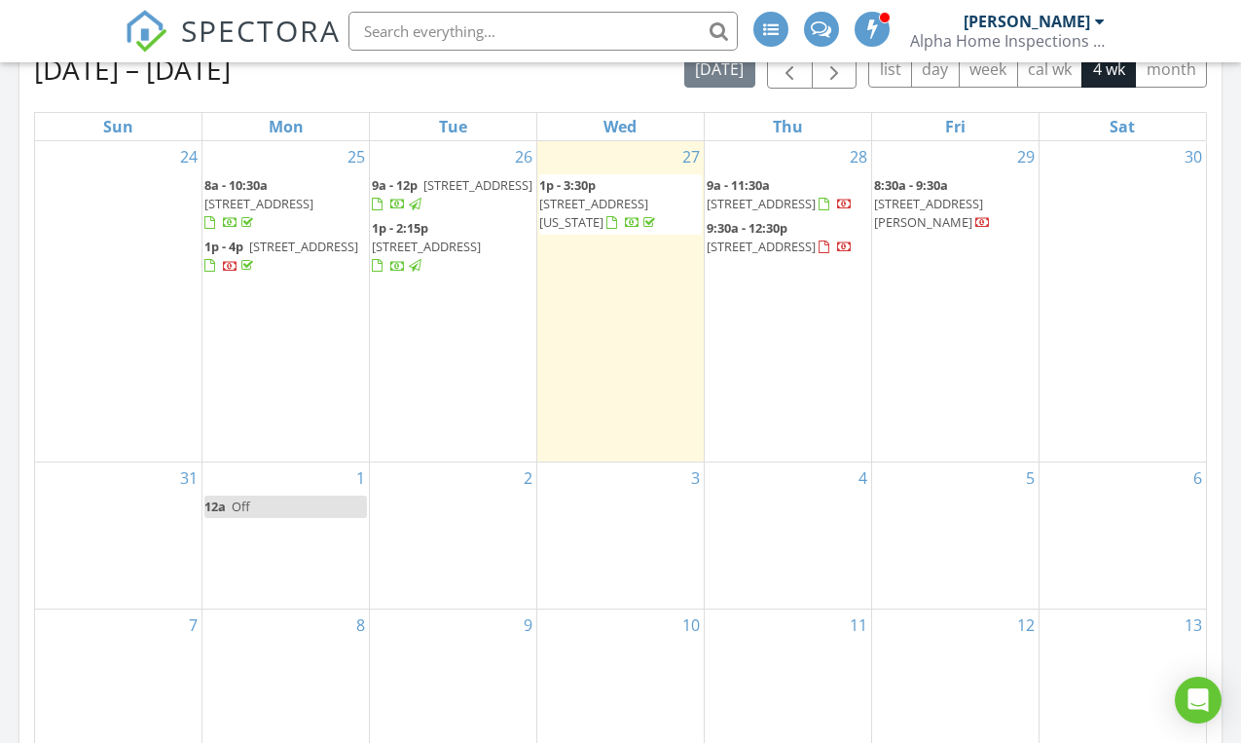
scroll to position [1017, 0]
click at [770, 254] on span "8710 SW 147th Terrace 104, Beaverton 97007" at bounding box center [760, 245] width 109 height 18
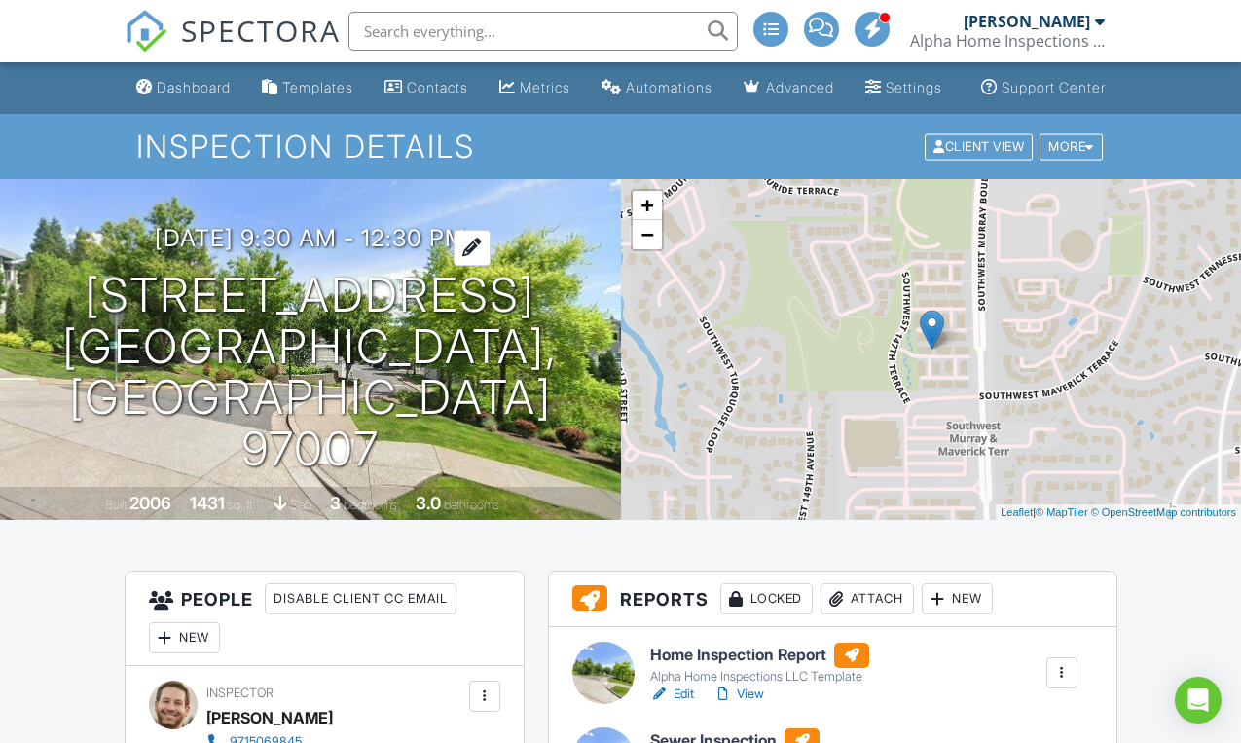
click at [251, 251] on h3 "[DATE] 9:30 am - 12:30 pm" at bounding box center [310, 238] width 311 height 26
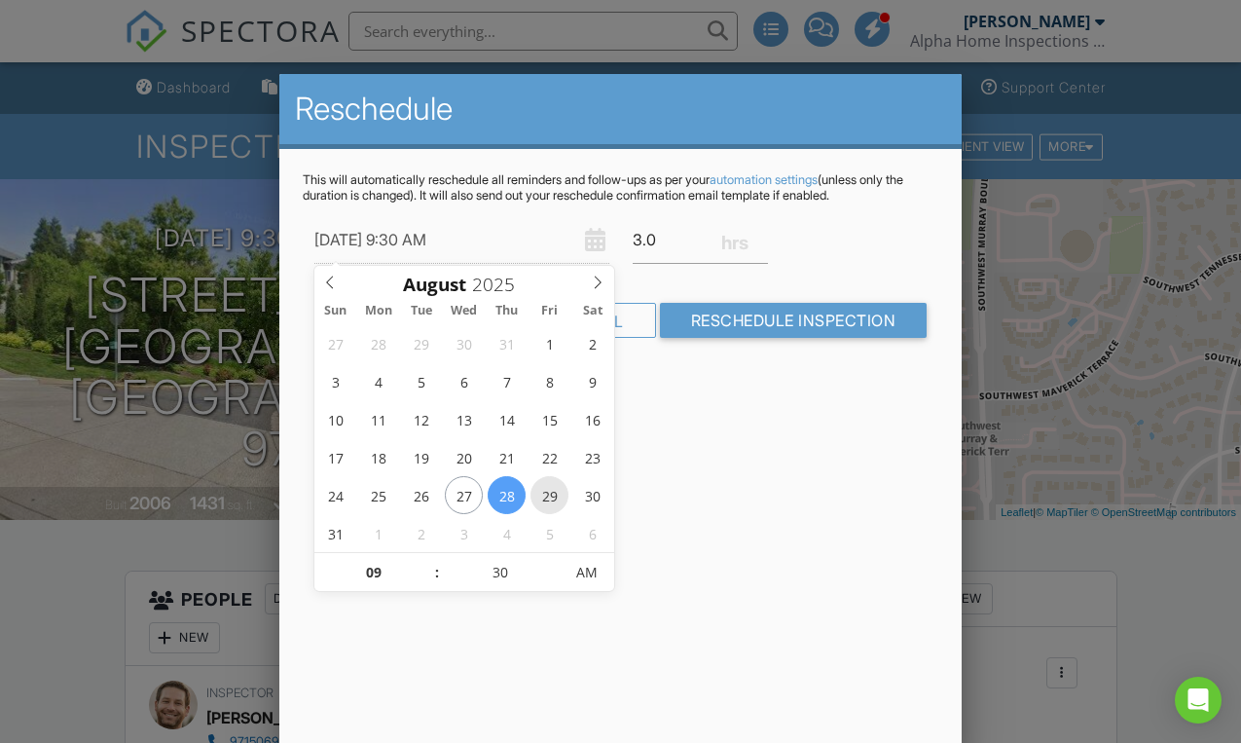
type input "[DATE] 9:30 AM"
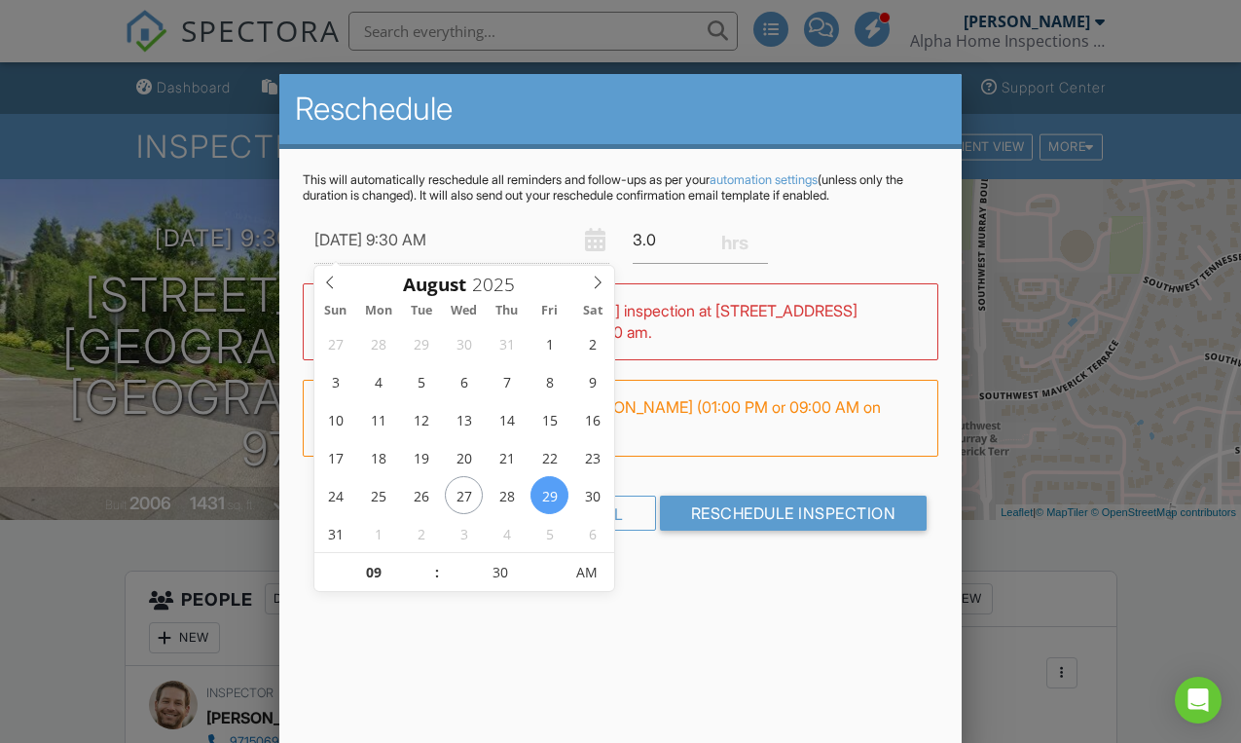
click at [683, 622] on div "Reschedule This will automatically reschedule all reminders and follow-ups as p…" at bounding box center [620, 414] width 682 height 681
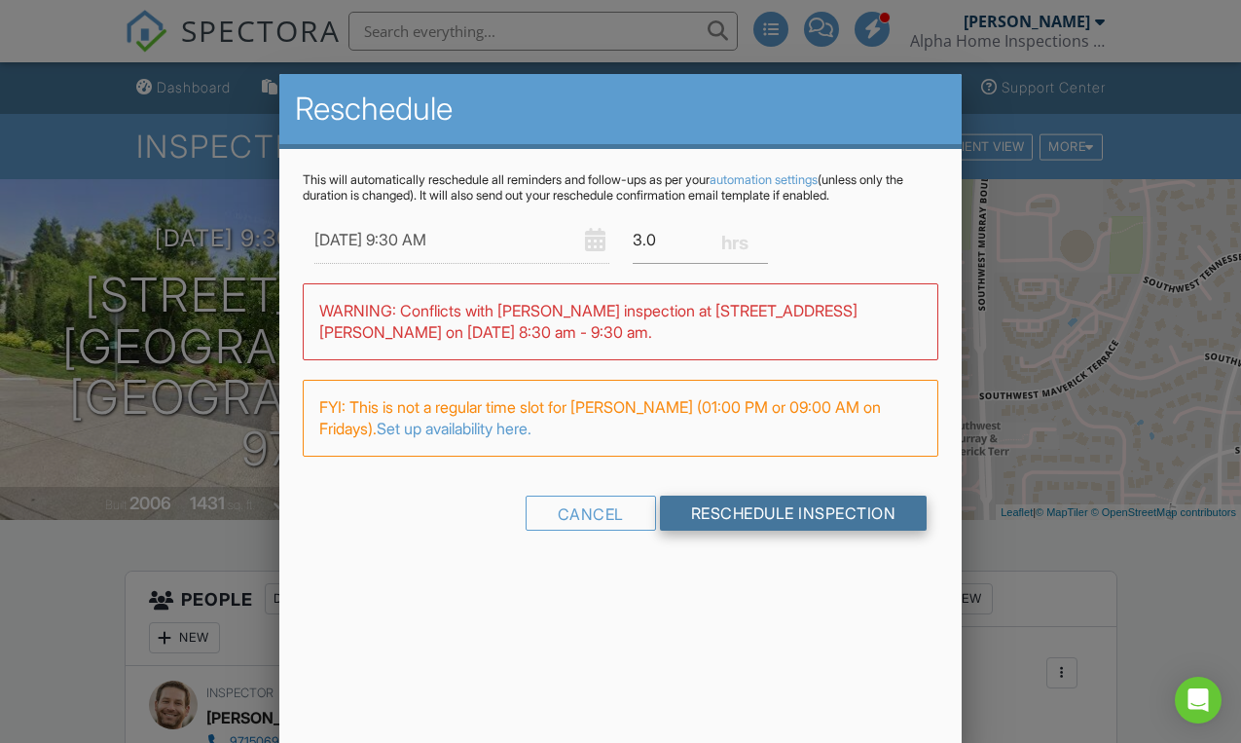
click at [748, 506] on input "Reschedule Inspection" at bounding box center [794, 512] width 268 height 35
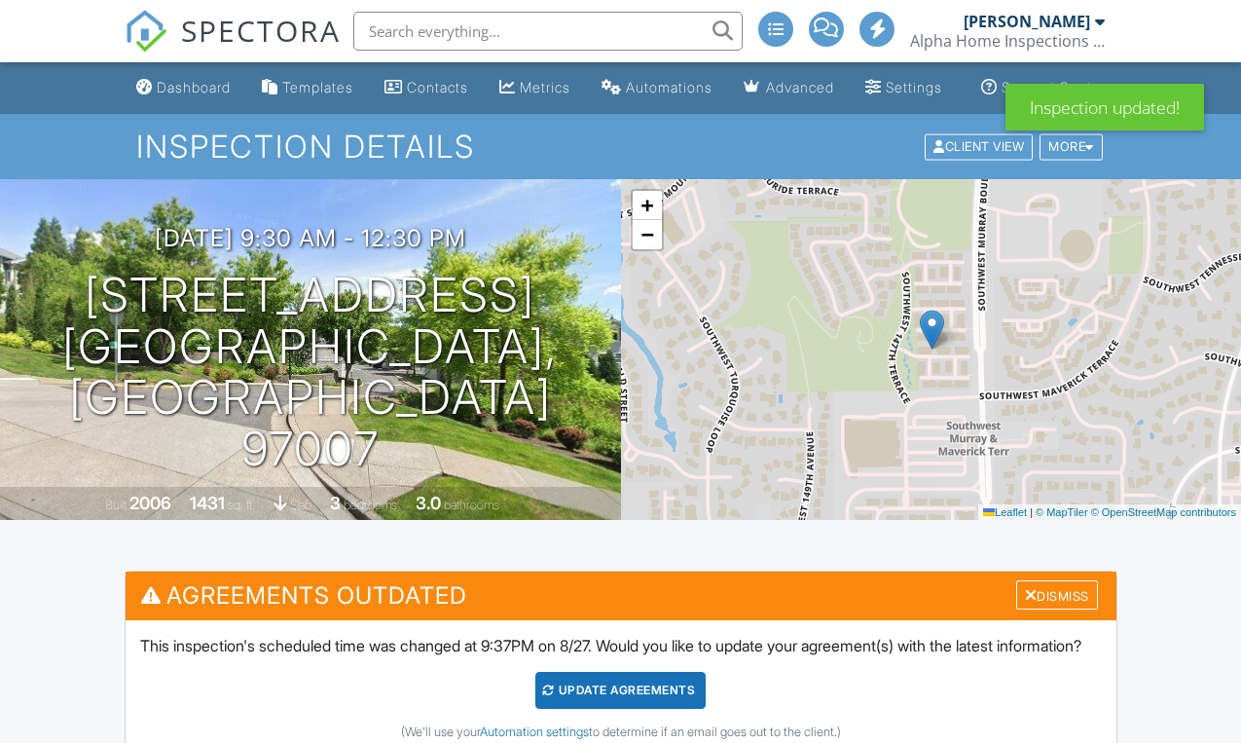
click at [637, 708] on div "Update Agreements" at bounding box center [620, 689] width 170 height 37
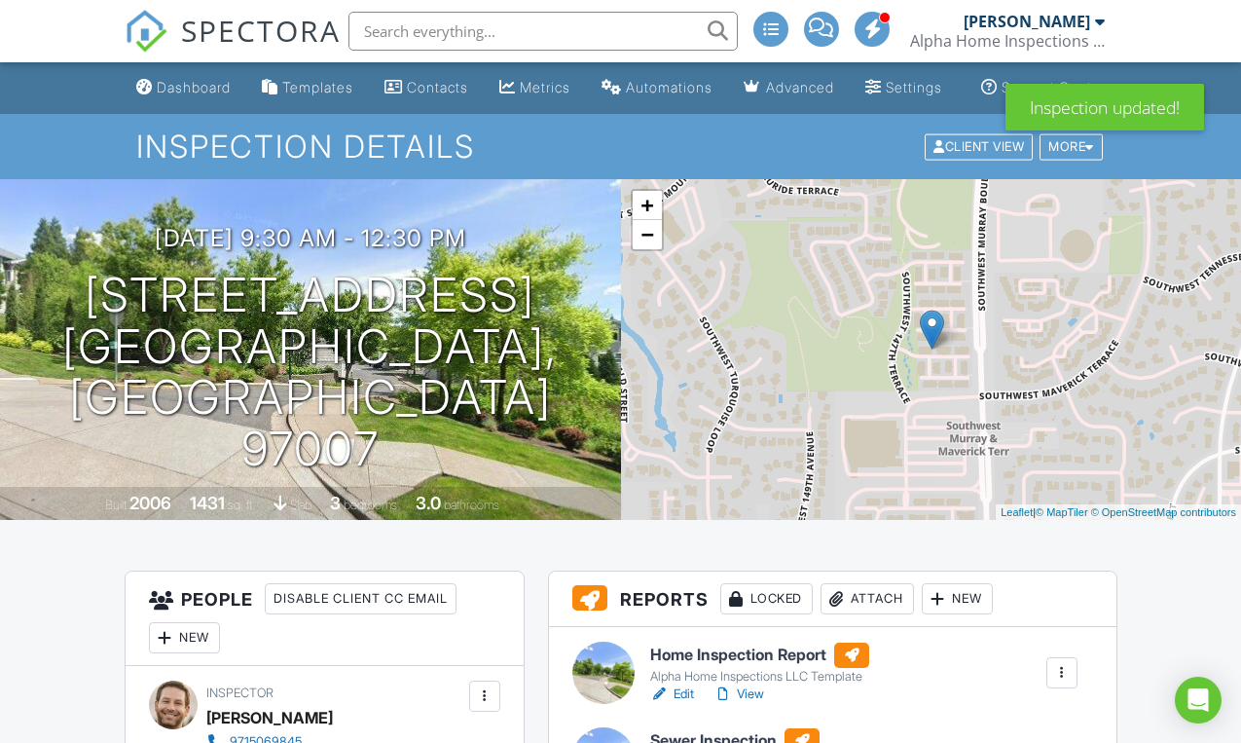
scroll to position [212, 0]
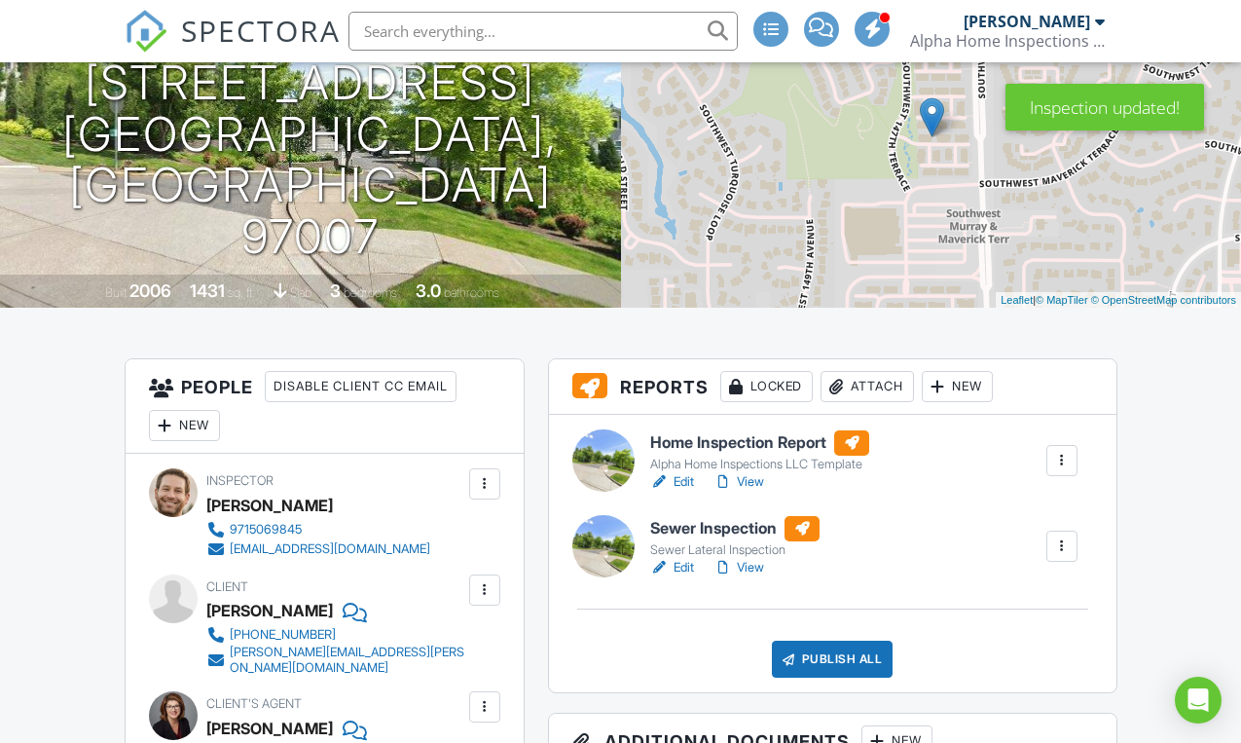
click at [147, 35] on img at bounding box center [146, 31] width 43 height 43
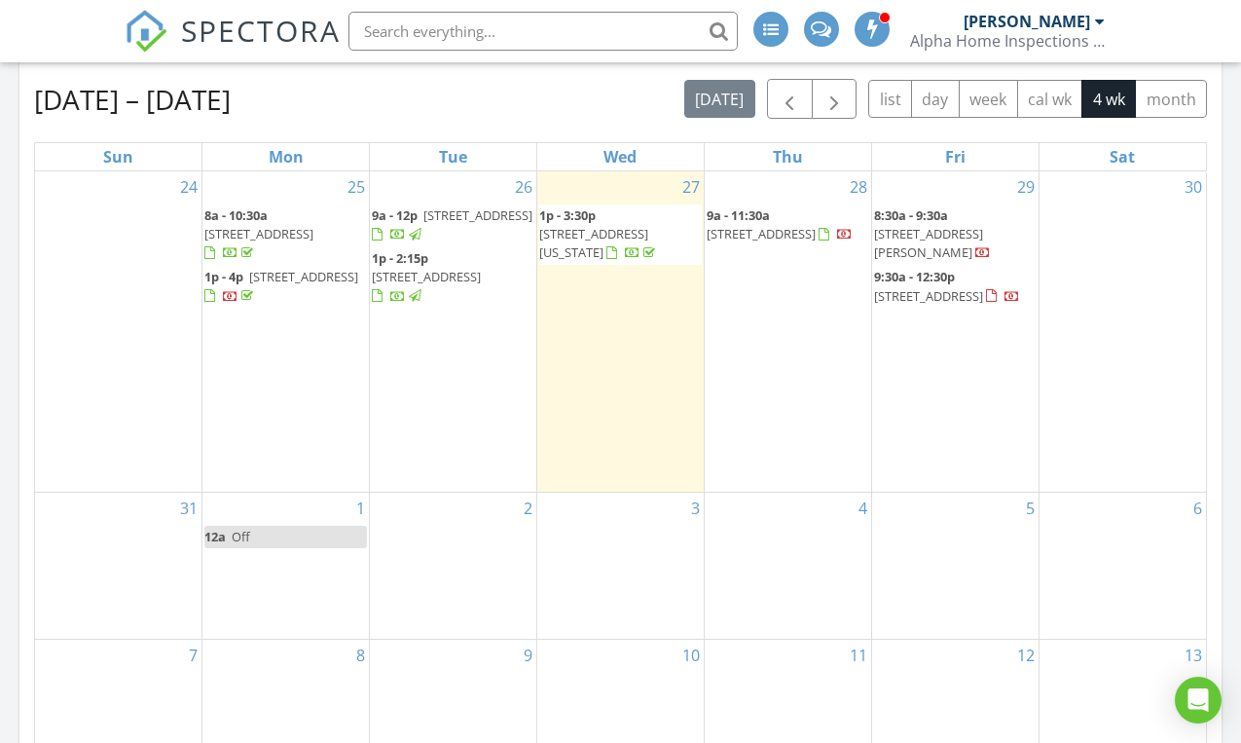
scroll to position [993, 0]
